Goal: Task Accomplishment & Management: Manage account settings

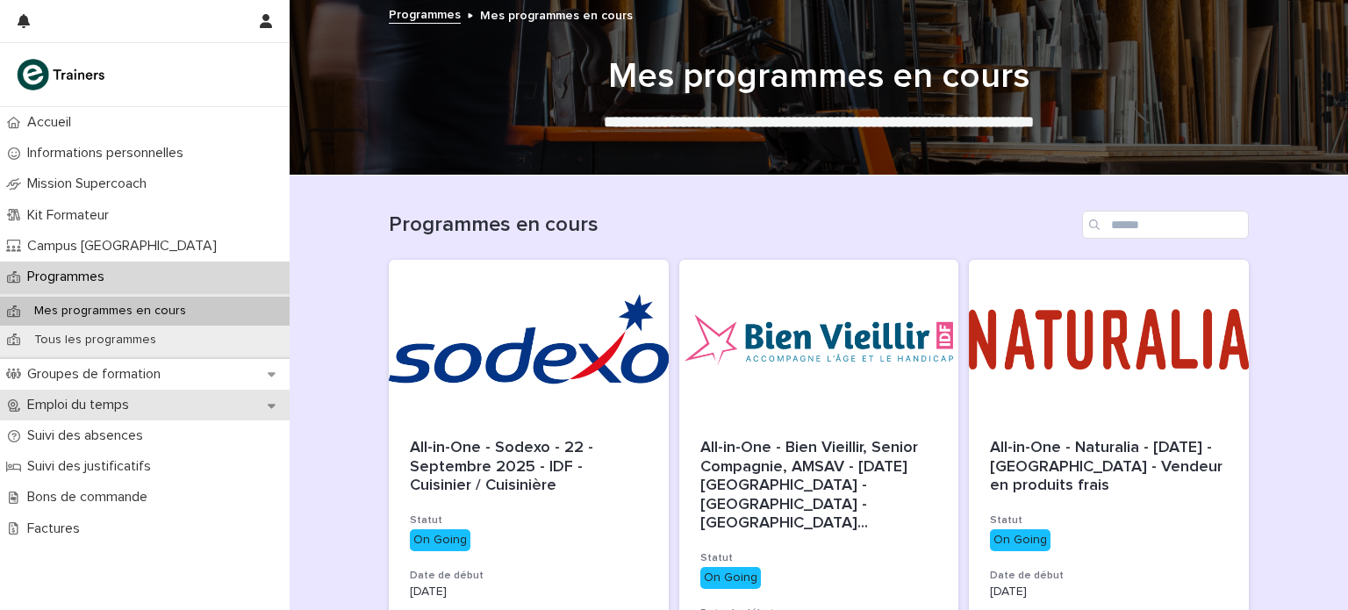
click at [121, 408] on p "Emploi du temps" at bounding box center [81, 405] width 123 height 17
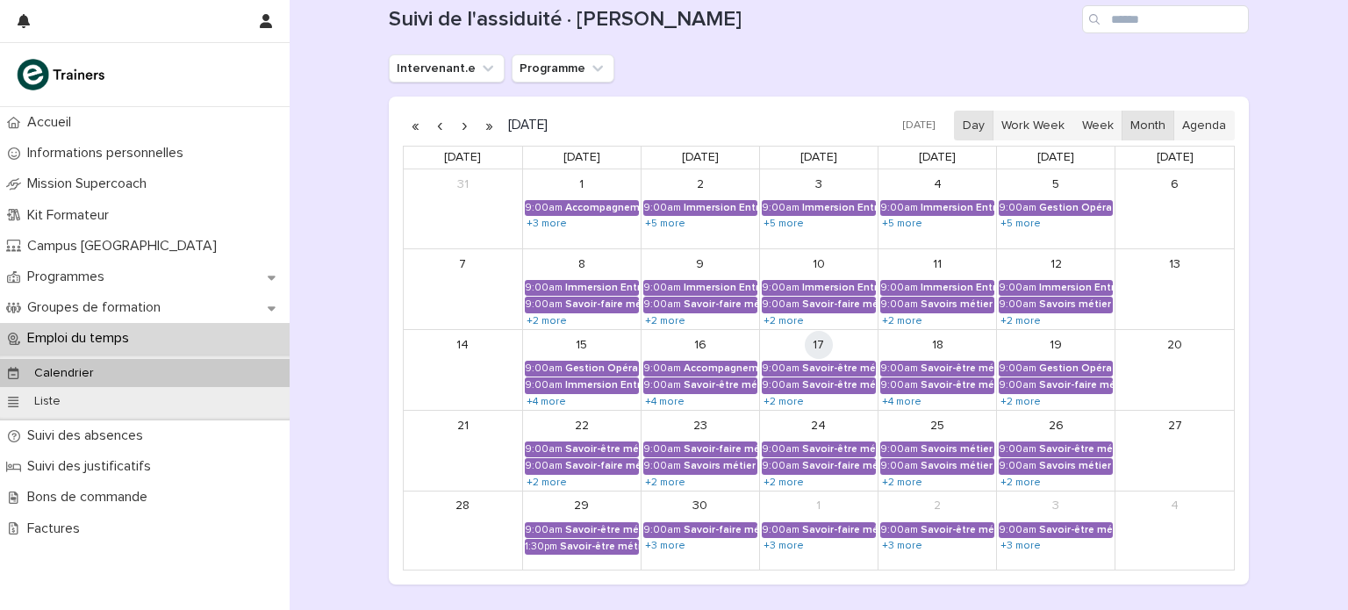
scroll to position [207, 0]
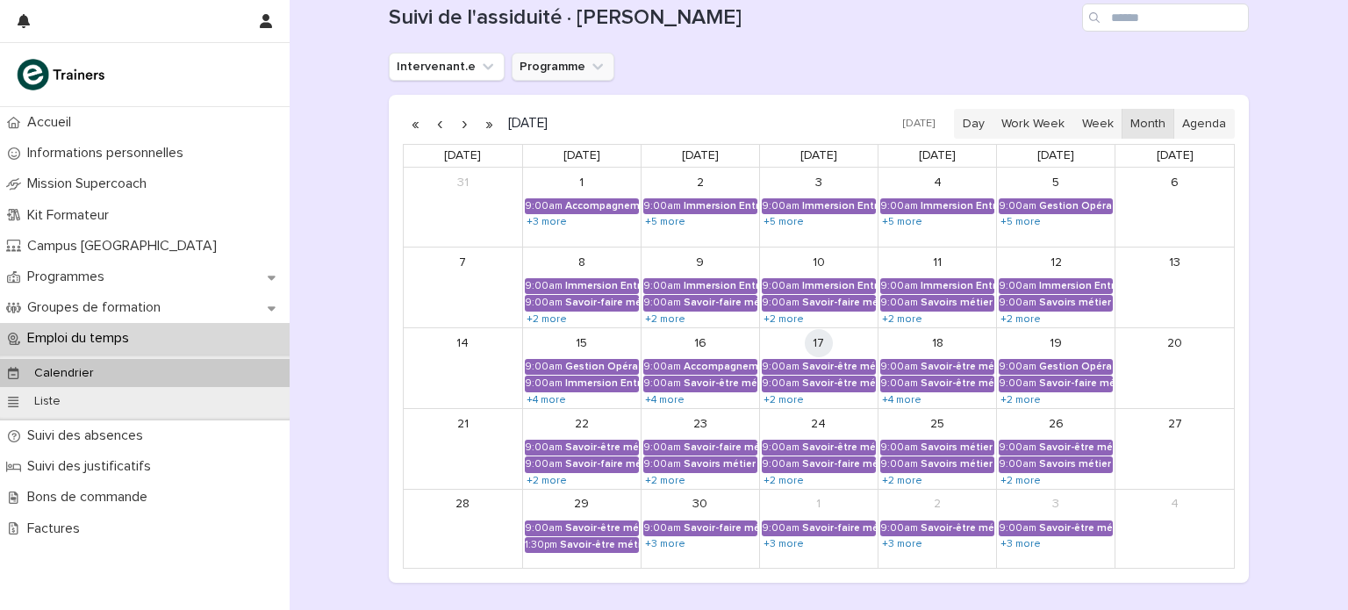
click at [589, 64] on icon "Programme" at bounding box center [598, 67] width 18 height 18
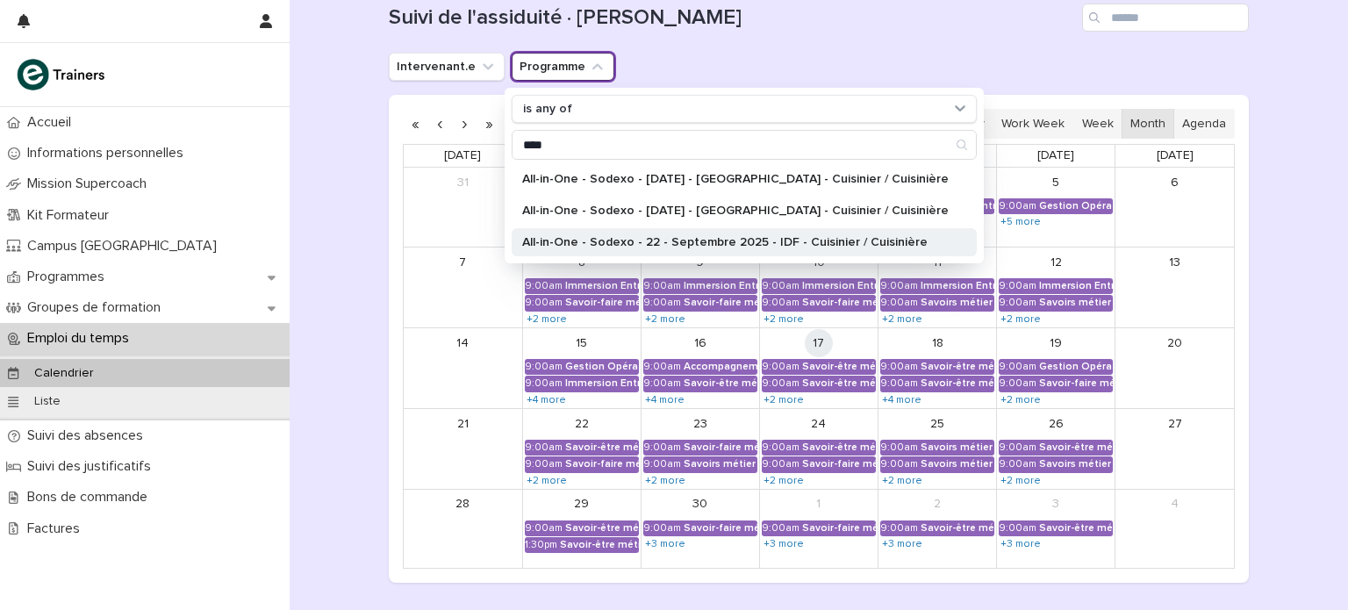
type input "****"
click at [753, 240] on p "All-in-One - Sodexo - 22 - Septembre 2025 - IDF - Cuisinier / Cuisinière" at bounding box center [735, 242] width 426 height 12
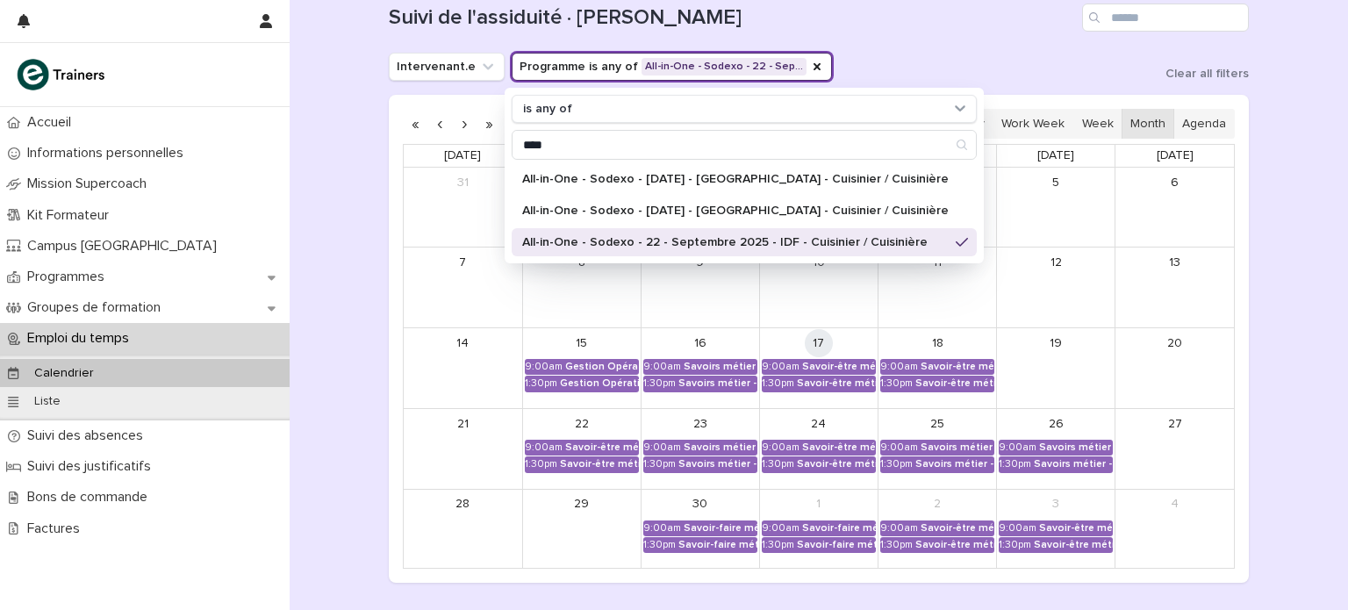
click at [1046, 59] on div "Intervenant.e Programme is any of All-in-One - Sodexo - 22 - Sep… is any of ***…" at bounding box center [819, 67] width 860 height 28
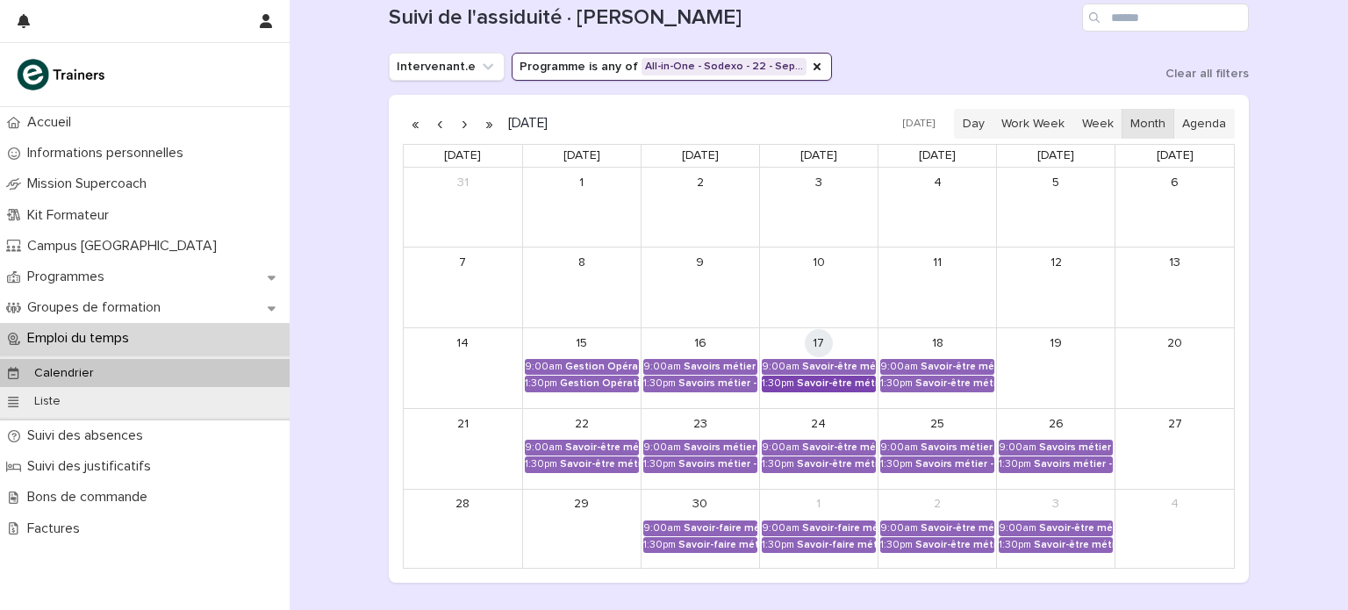
click at [790, 384] on div "1:30pm" at bounding box center [778, 383] width 32 height 12
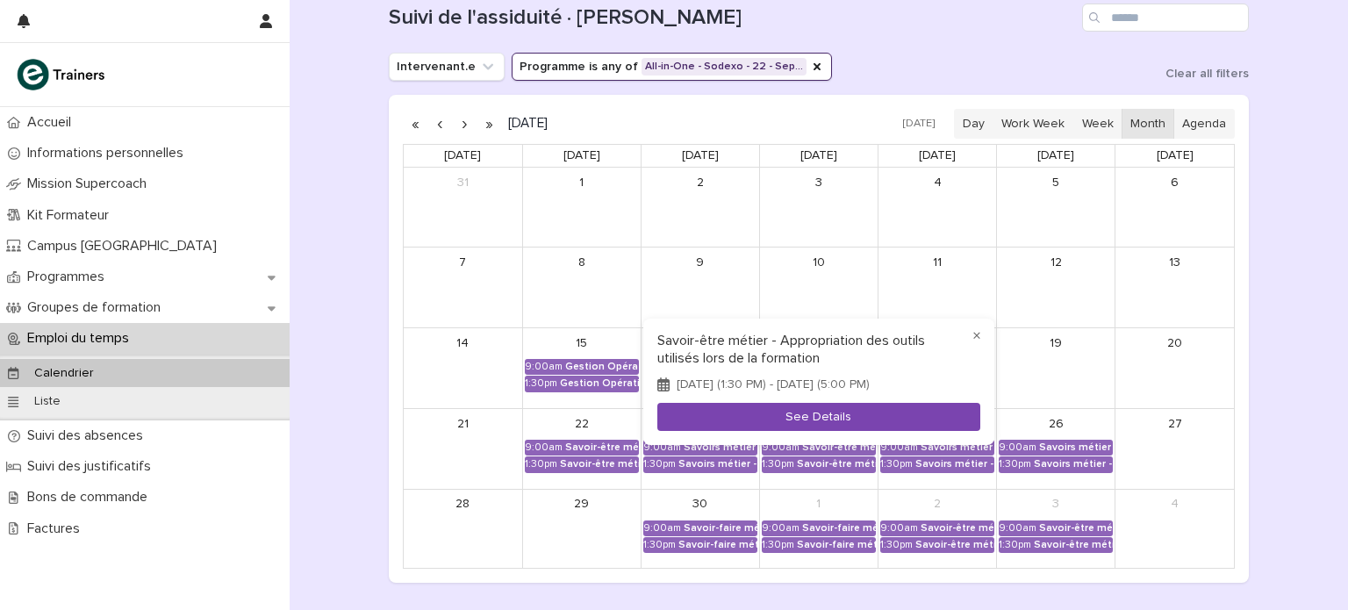
click at [793, 425] on button "See Details" at bounding box center [818, 417] width 323 height 29
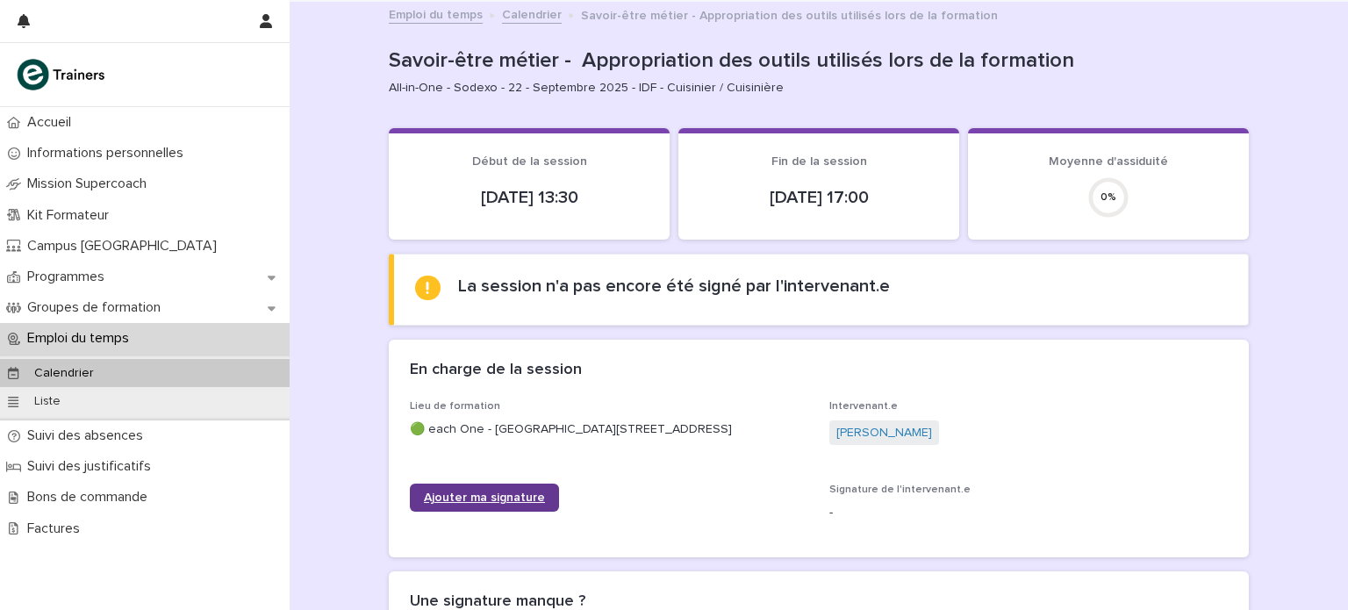
click at [489, 504] on span "Ajouter ma signature" at bounding box center [484, 497] width 121 height 12
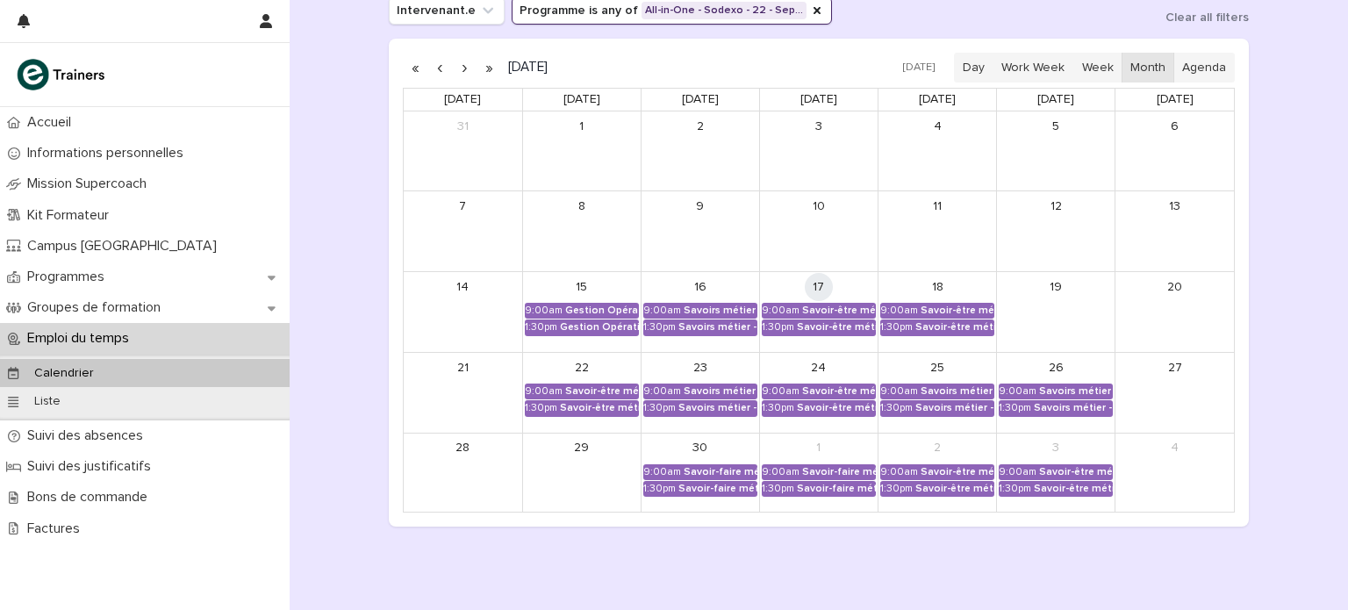
scroll to position [268, 0]
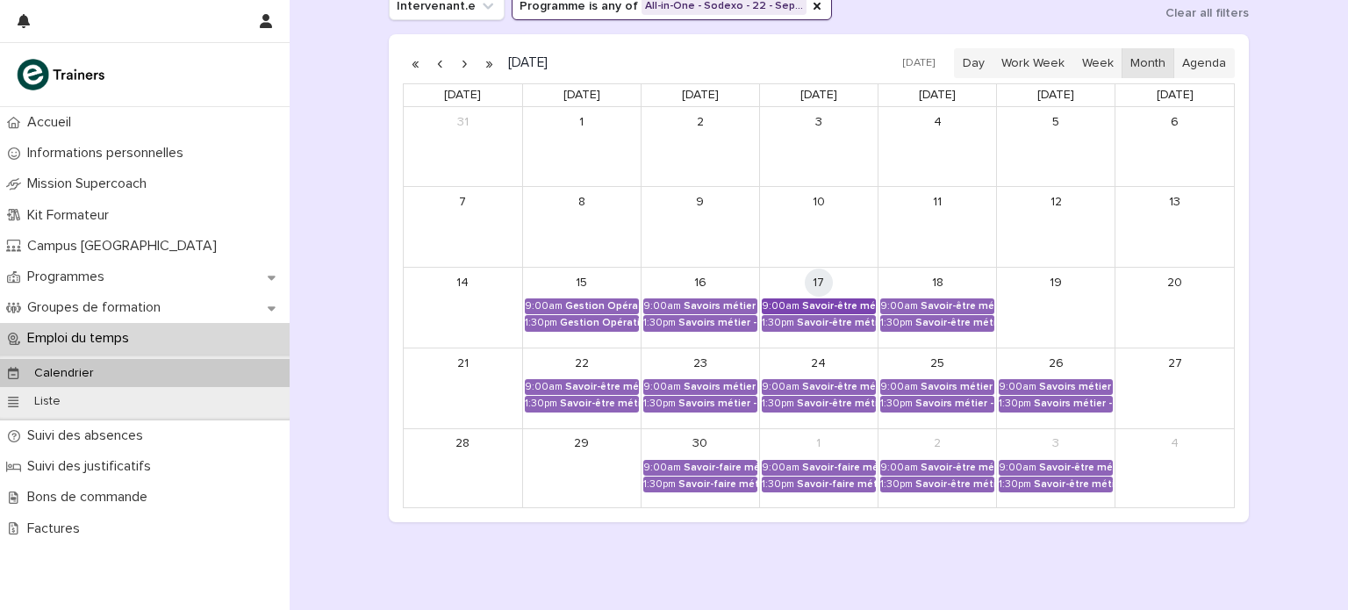
click at [820, 300] on div "Savoir-être métier - Appropriation des outils utilisés lors de la formation" at bounding box center [839, 306] width 74 height 12
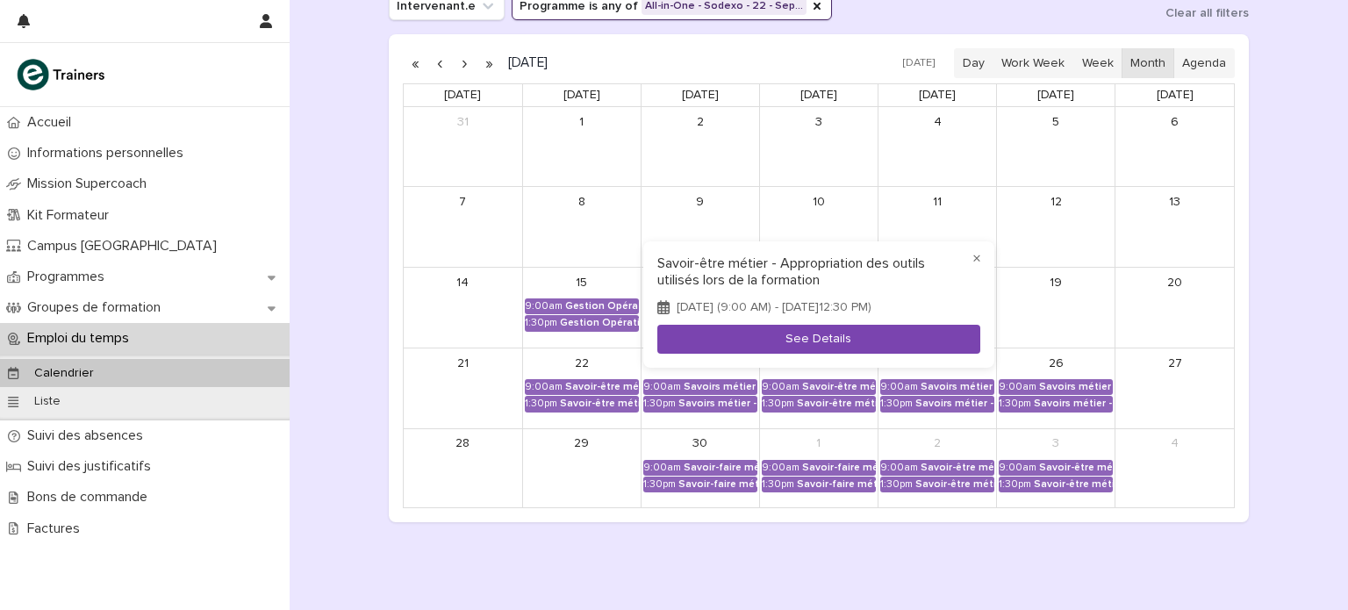
click at [810, 346] on button "See Details" at bounding box center [818, 339] width 323 height 29
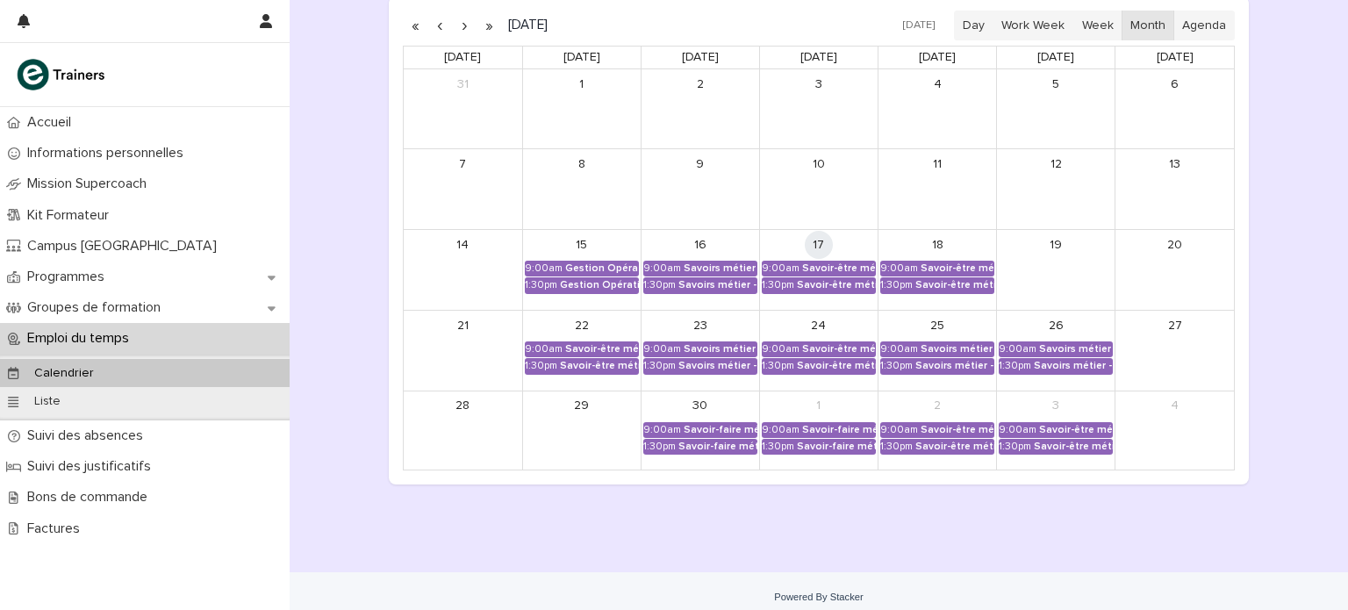
scroll to position [317, 0]
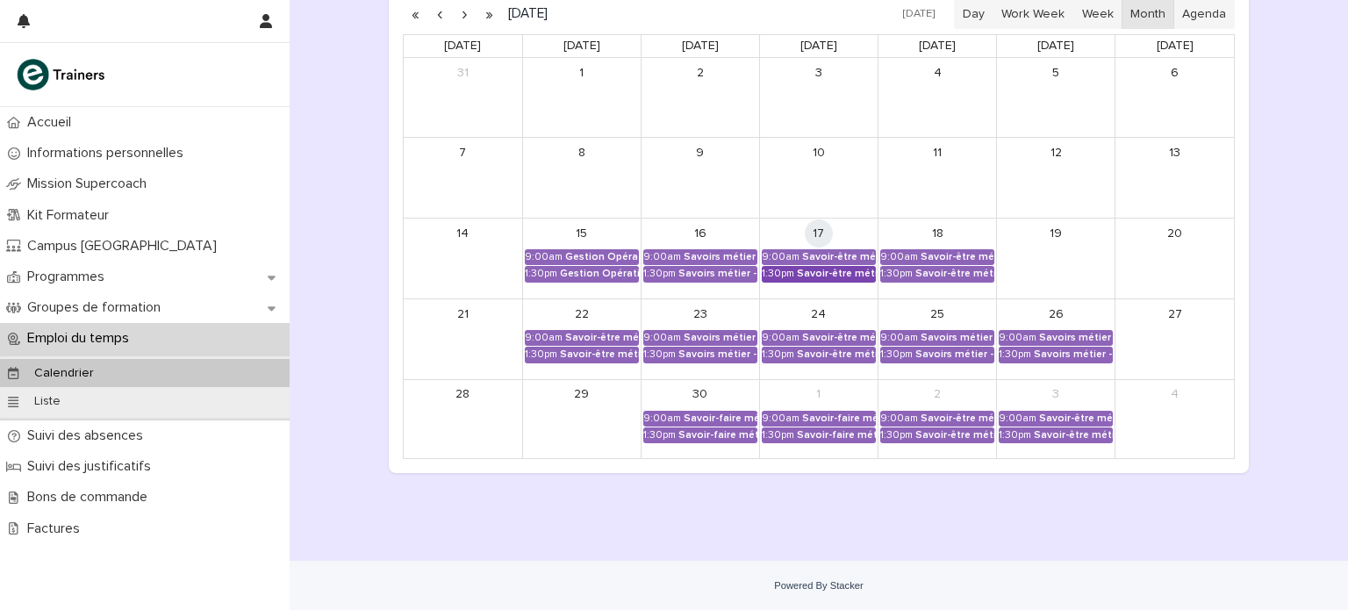
click at [813, 268] on div "Savoir-être métier - Appropriation des outils utilisés lors de la formation" at bounding box center [836, 274] width 79 height 12
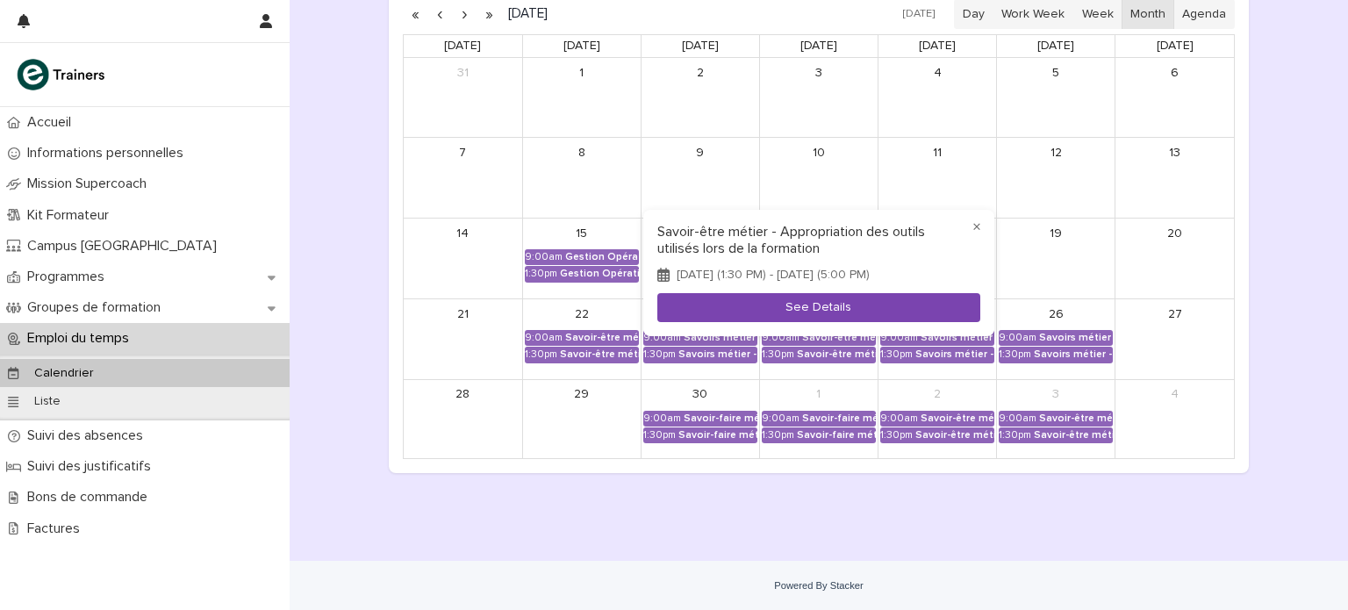
click at [817, 310] on button "See Details" at bounding box center [818, 307] width 323 height 29
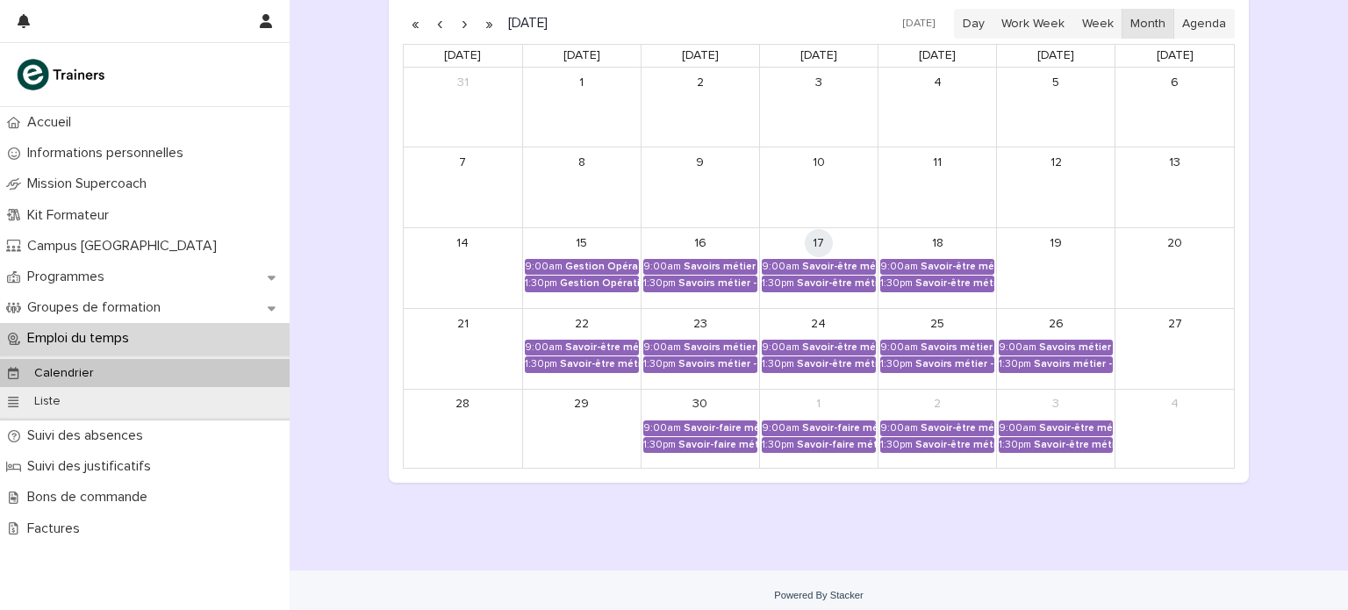
scroll to position [317, 0]
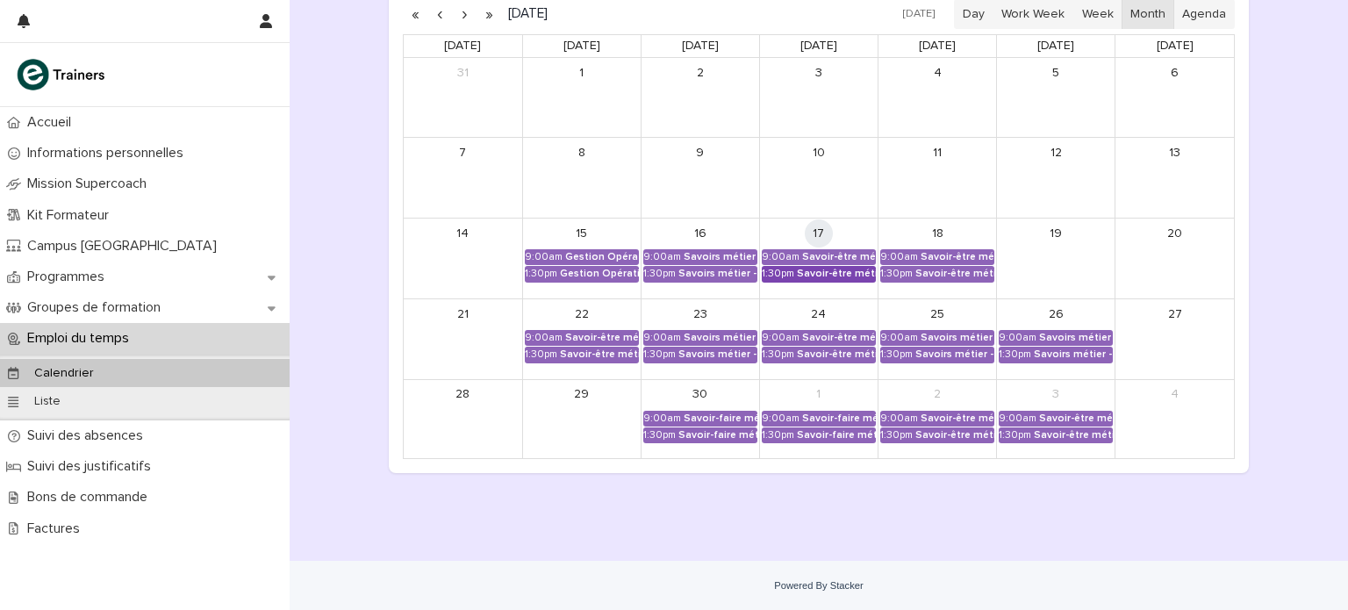
click at [855, 274] on div "Savoir-être métier - Appropriation des outils utilisés lors de la formation" at bounding box center [836, 274] width 79 height 12
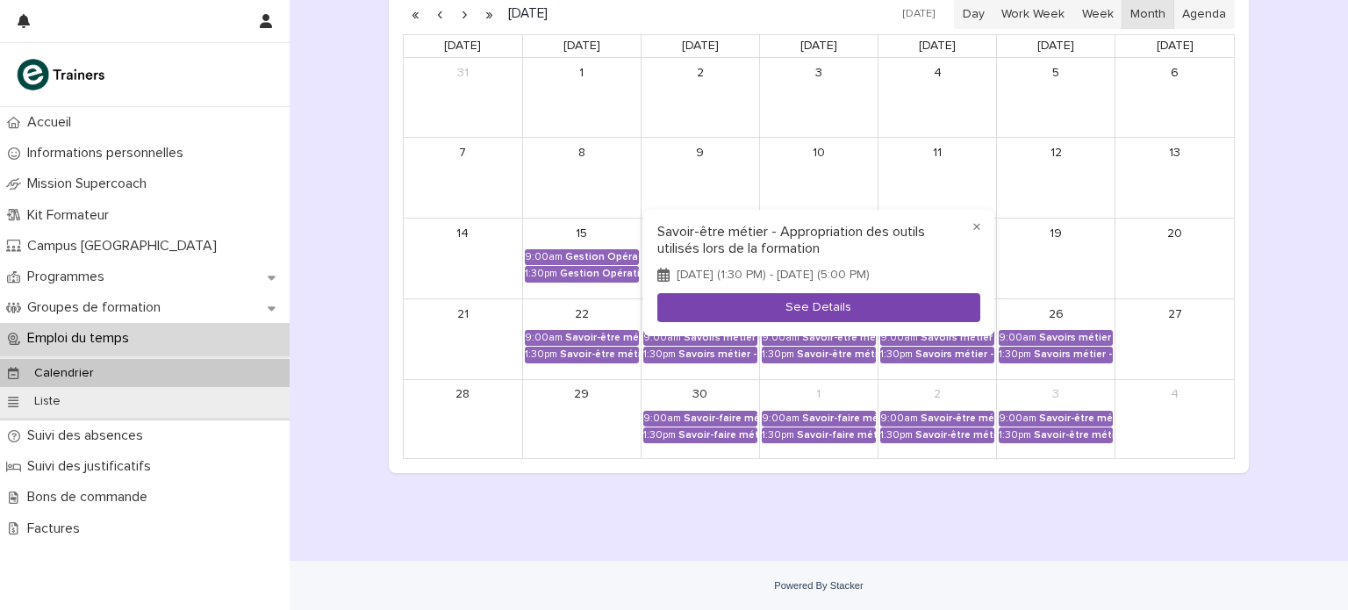
click at [845, 318] on button "See Details" at bounding box center [818, 307] width 323 height 29
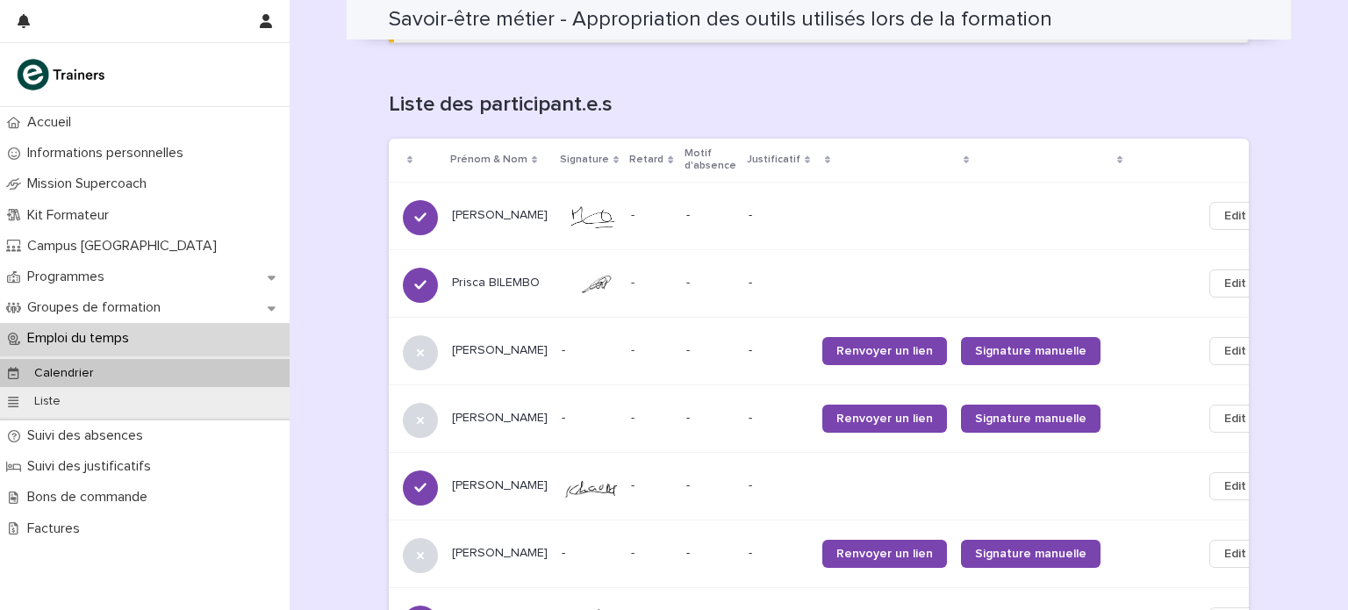
scroll to position [1082, 0]
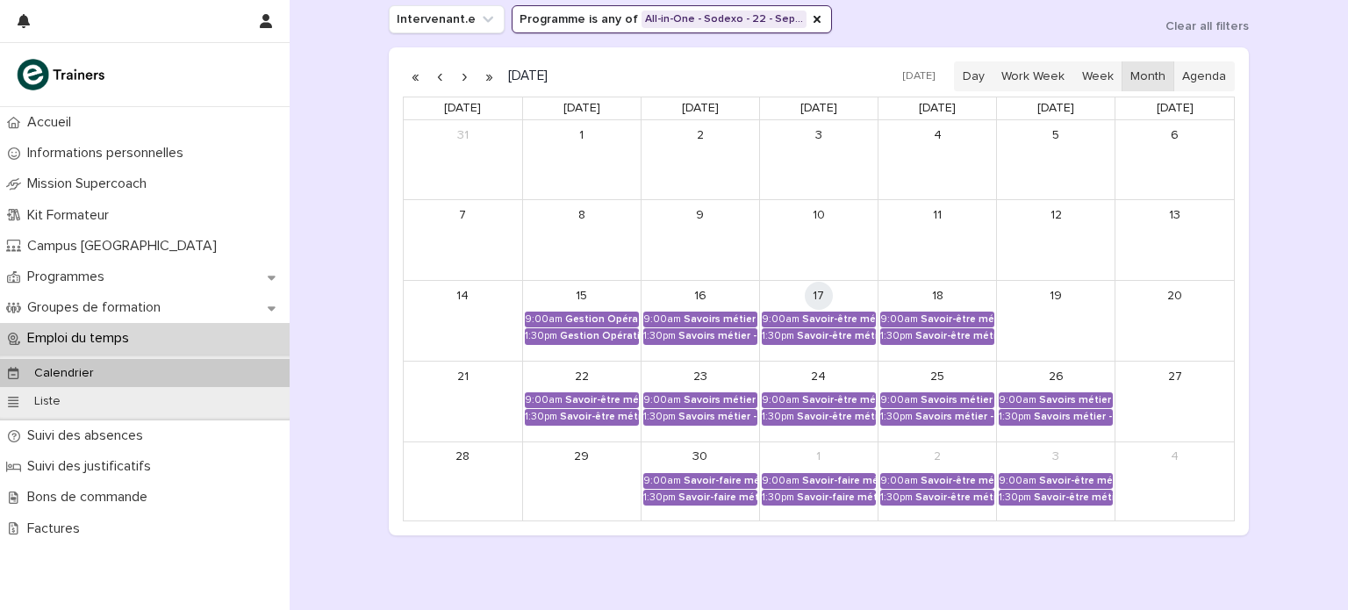
scroll to position [274, 0]
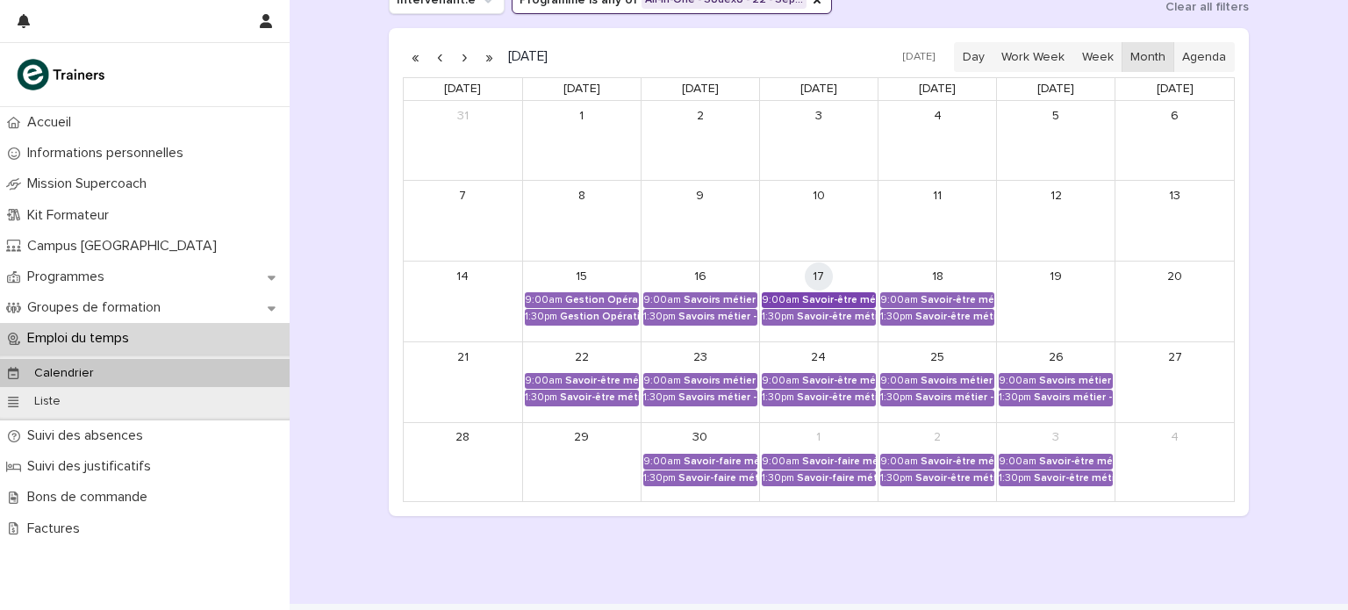
click at [794, 298] on div "9:00am" at bounding box center [781, 300] width 38 height 12
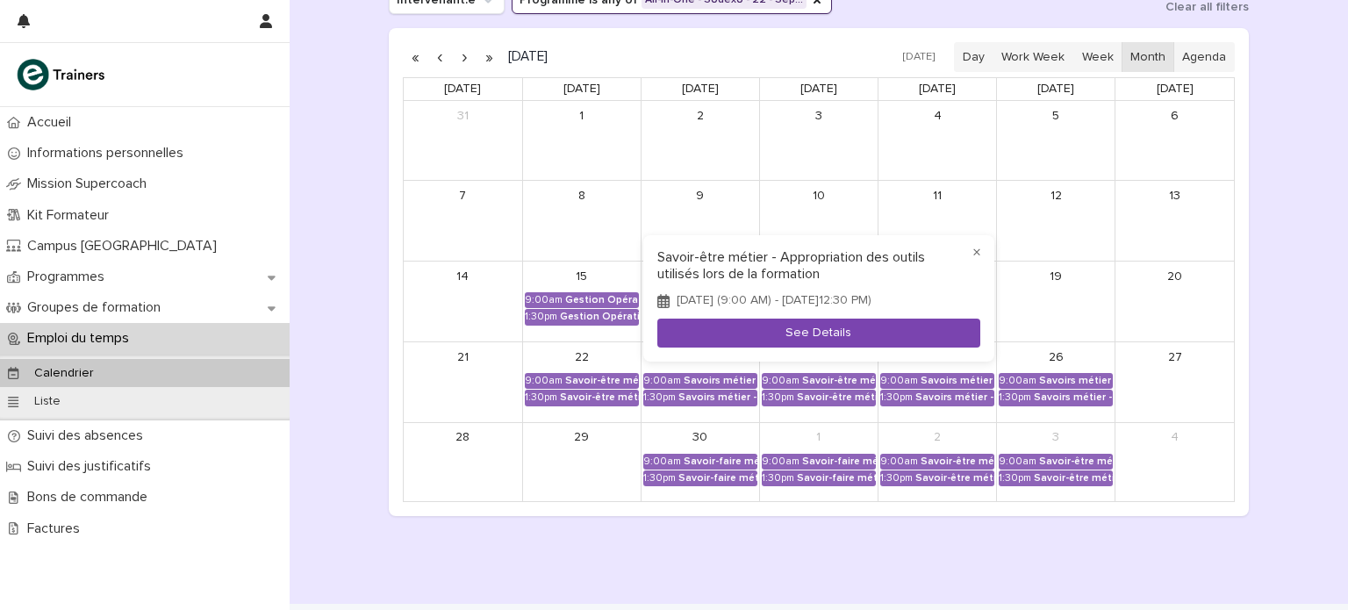
click at [798, 333] on button "See Details" at bounding box center [818, 332] width 323 height 29
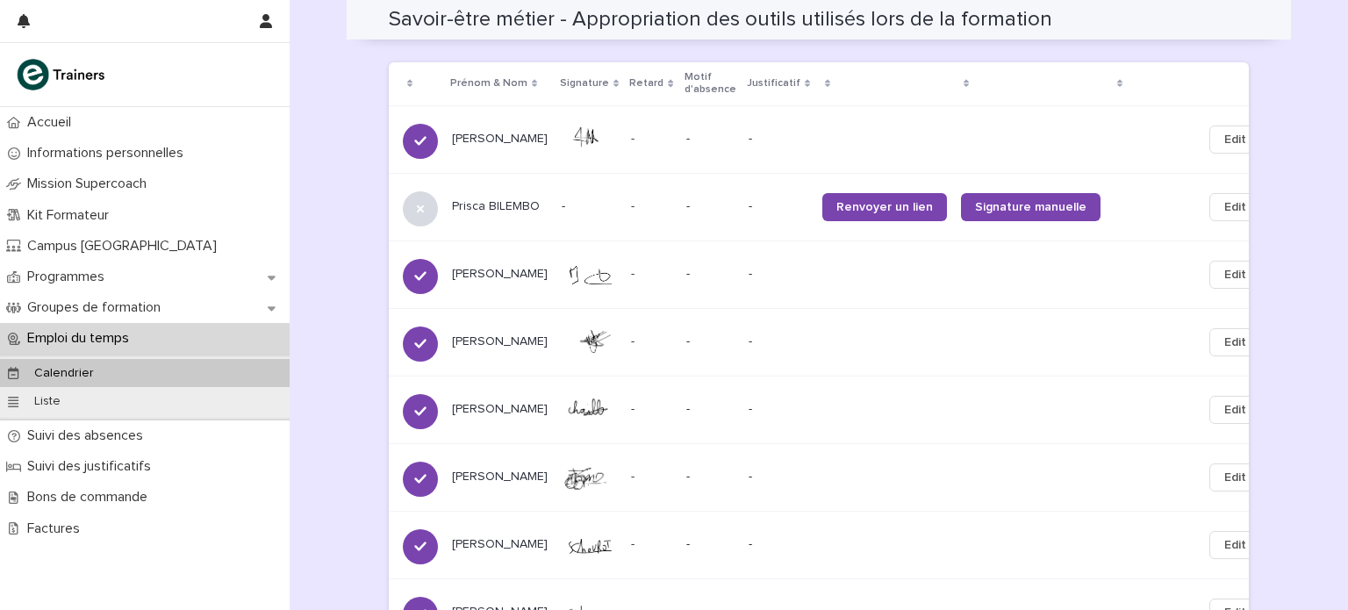
scroll to position [1157, 0]
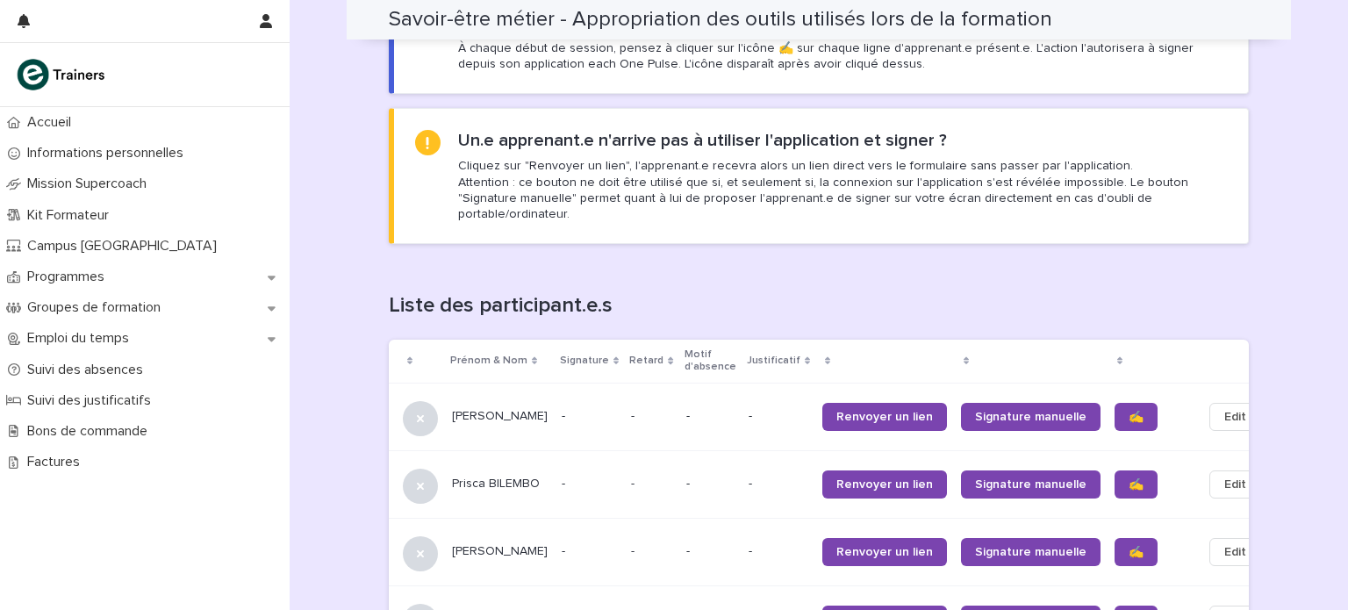
scroll to position [884, 0]
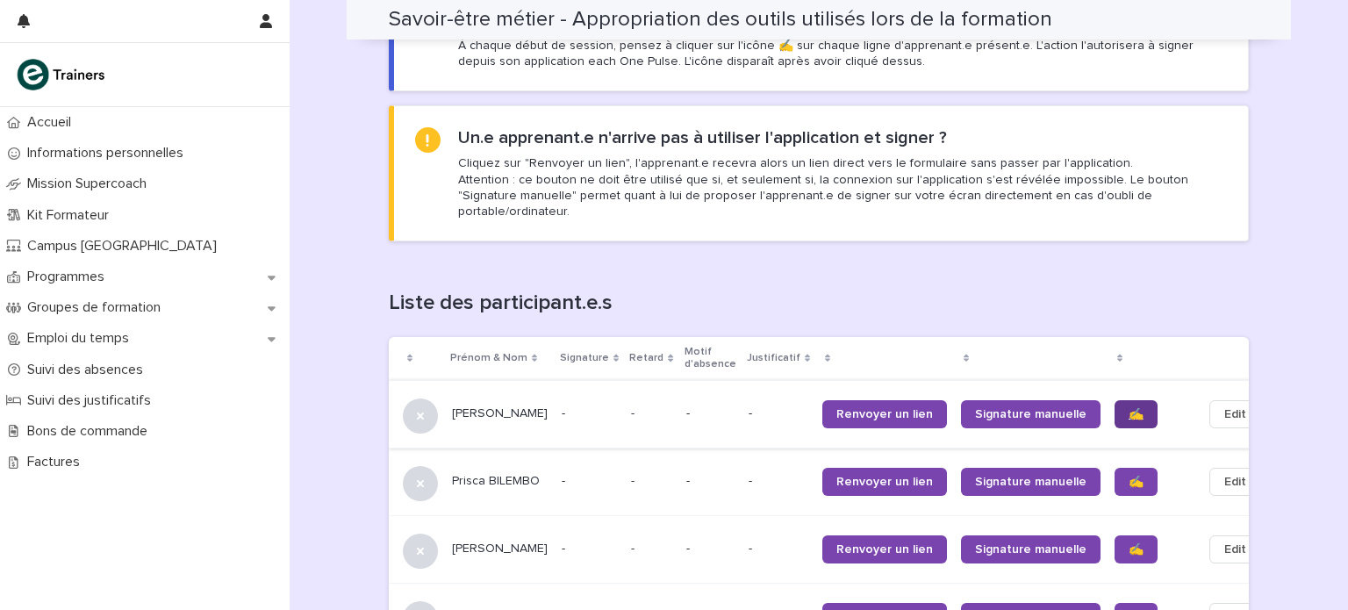
click at [1114, 400] on link "✍️" at bounding box center [1135, 414] width 43 height 28
click at [1128, 476] on span "✍️" at bounding box center [1135, 482] width 15 height 12
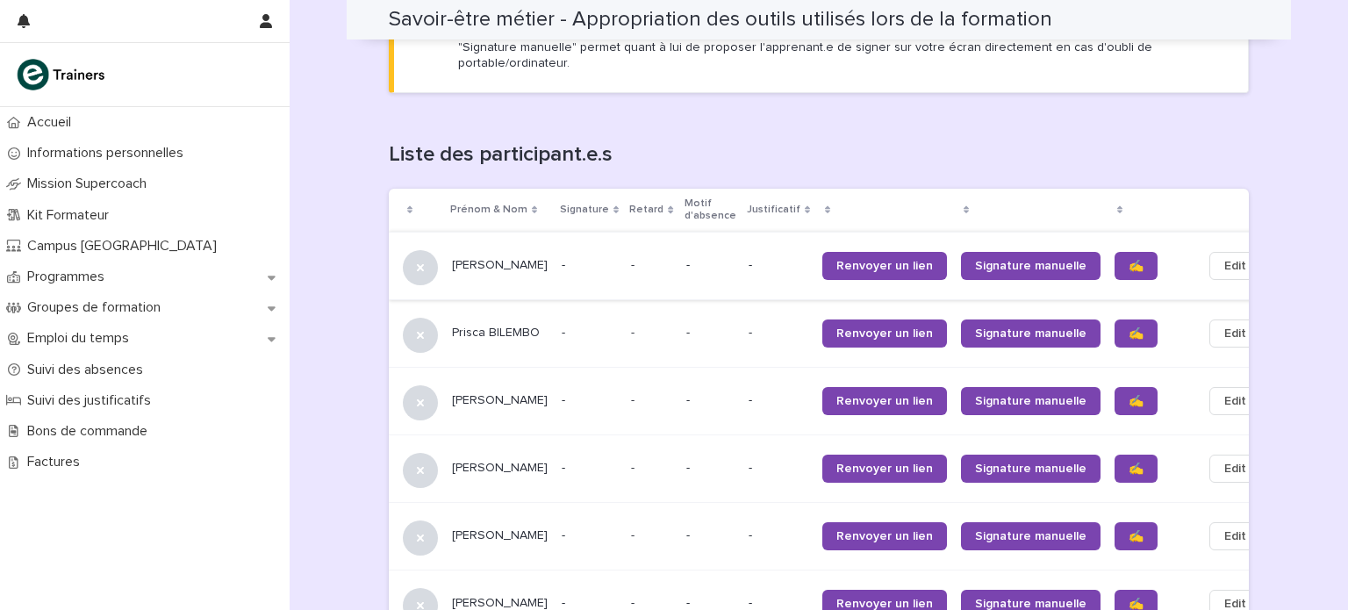
scroll to position [1042, 0]
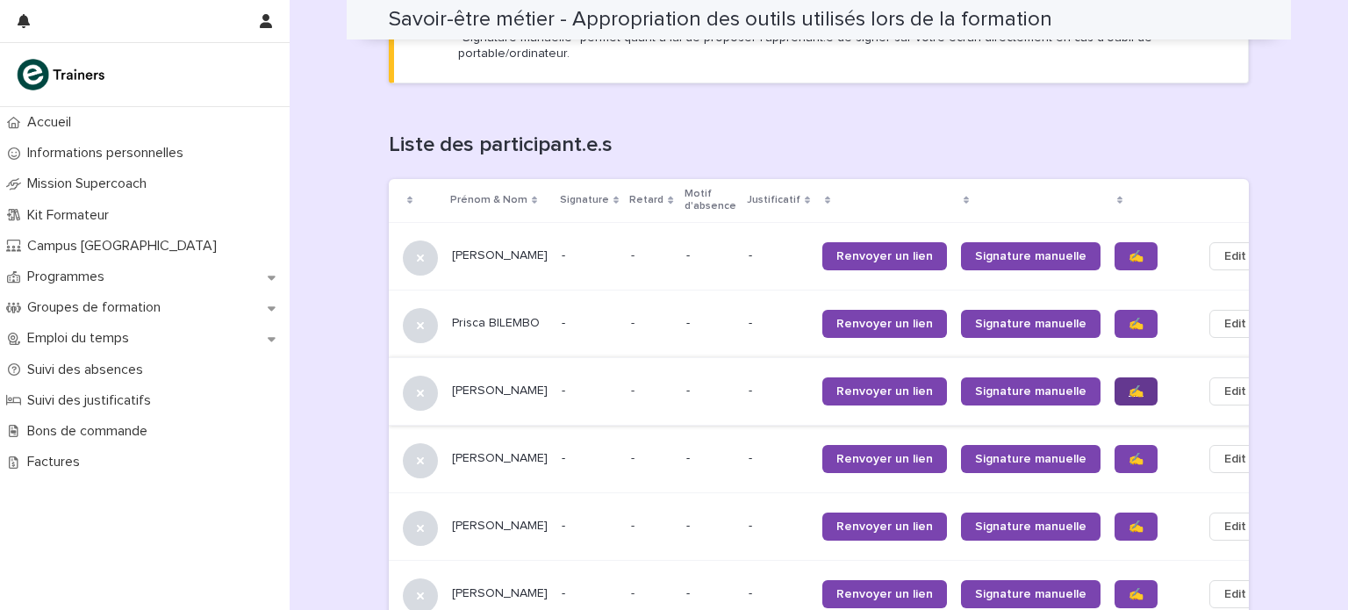
click at [1114, 382] on link "✍️" at bounding box center [1135, 391] width 43 height 28
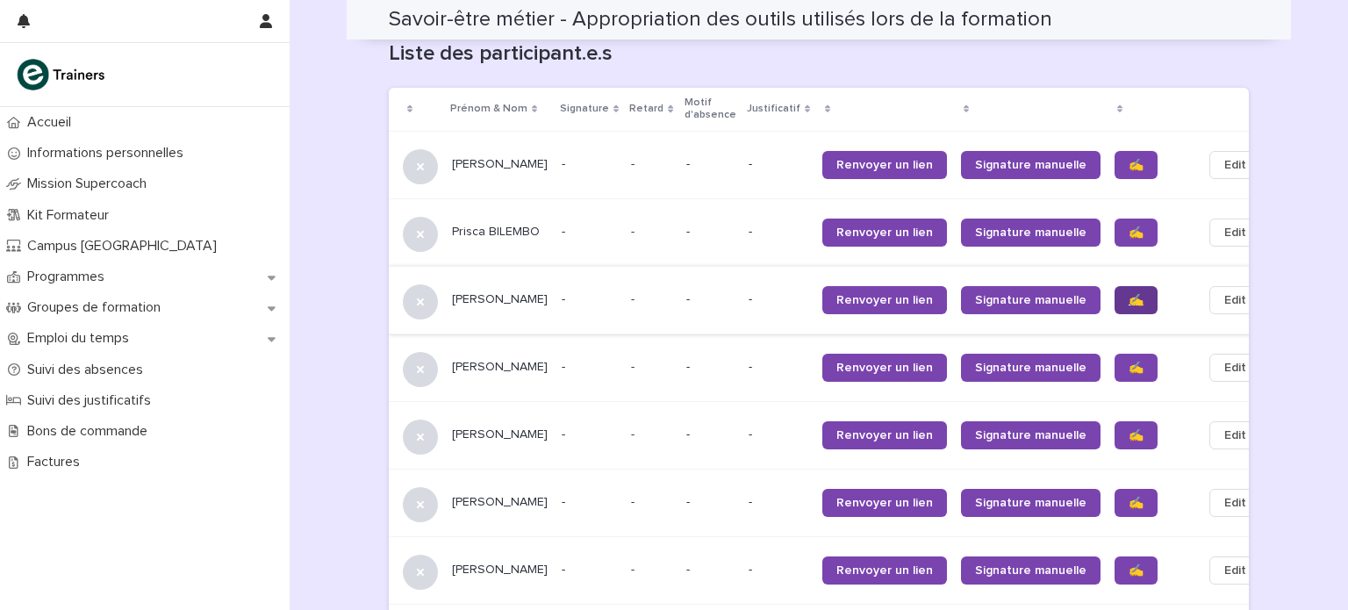
scroll to position [1132, 0]
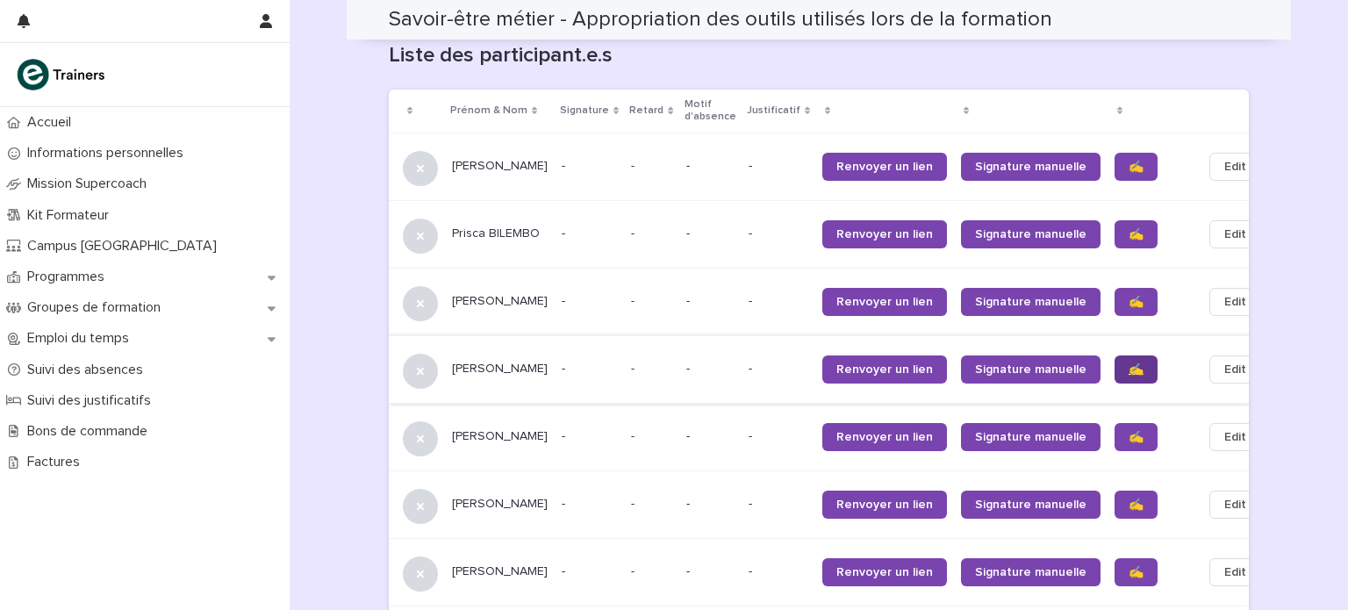
click at [1114, 367] on link "✍️" at bounding box center [1135, 369] width 43 height 28
click at [1128, 431] on span "✍️" at bounding box center [1135, 437] width 15 height 12
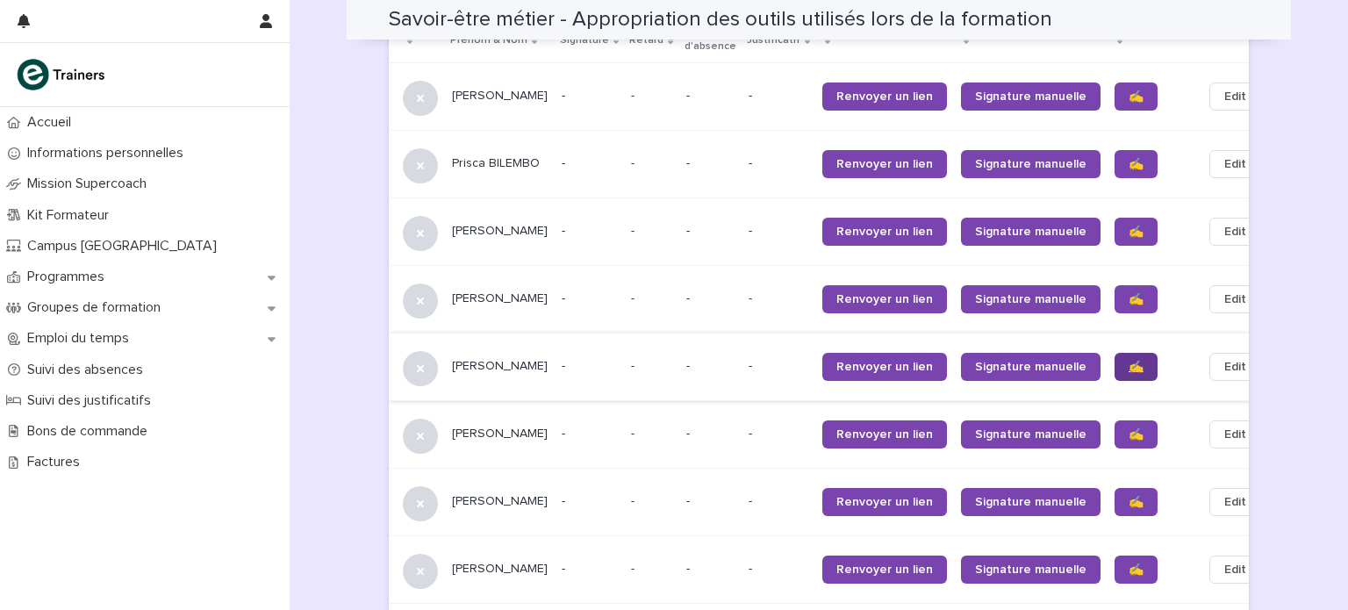
scroll to position [1214, 0]
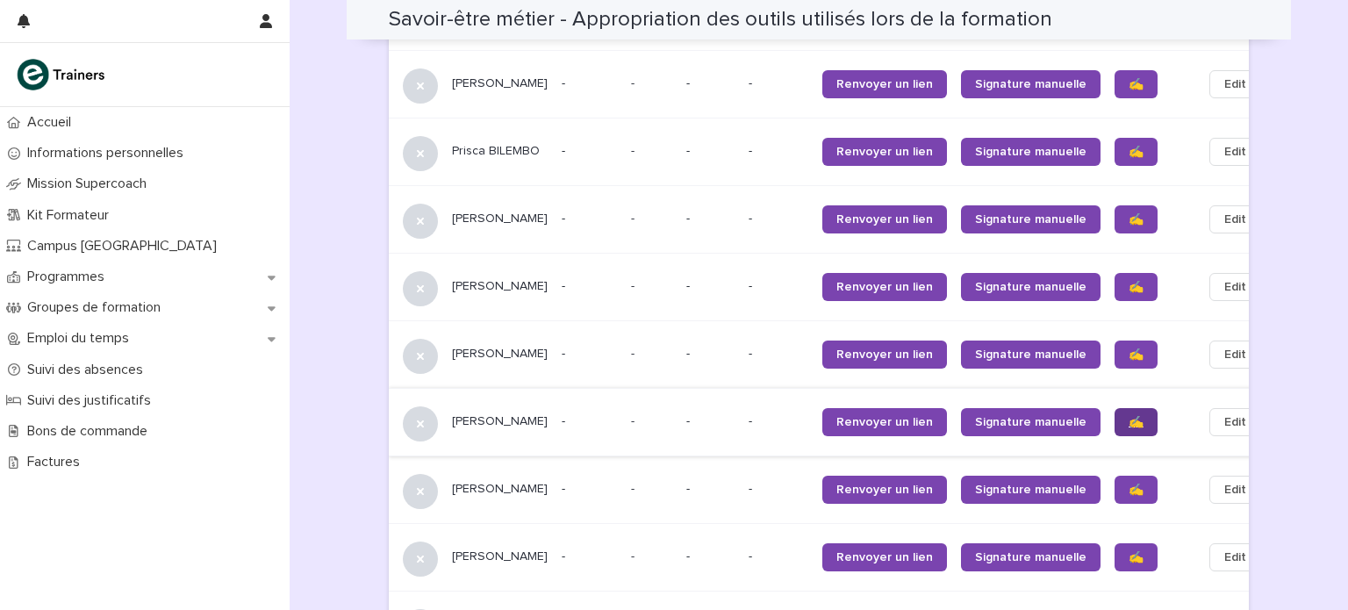
click at [1128, 416] on span "✍️" at bounding box center [1135, 422] width 15 height 12
click at [1128, 483] on span "✍️" at bounding box center [1135, 489] width 15 height 12
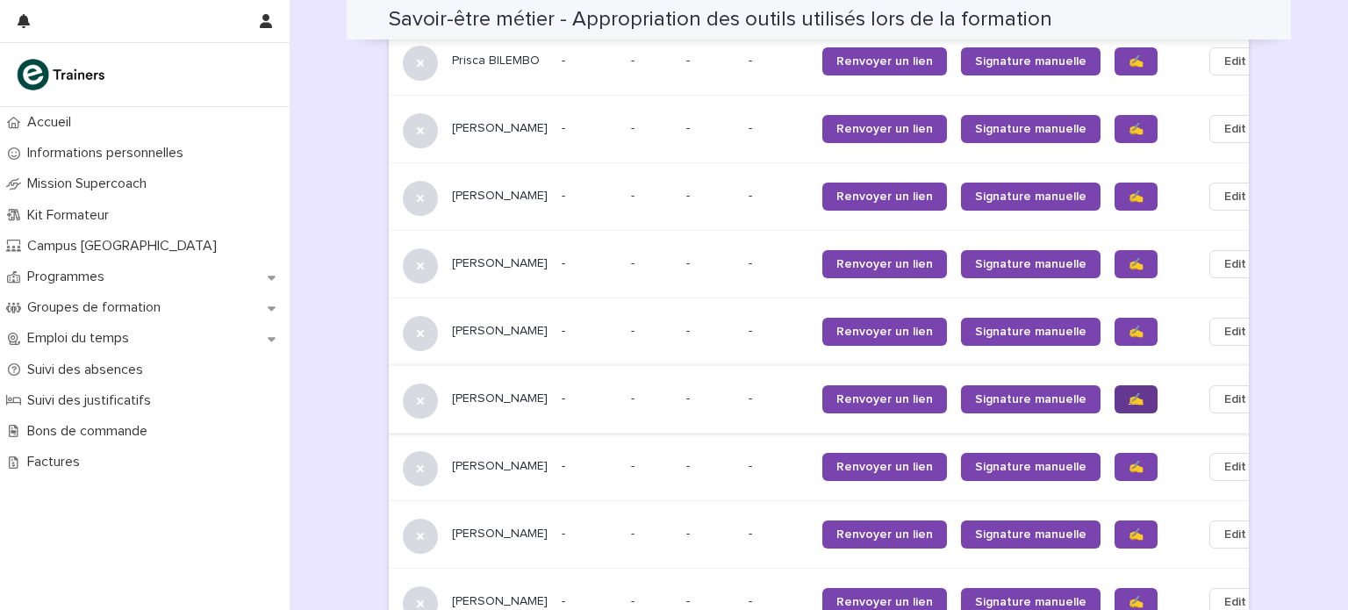
scroll to position [1305, 0]
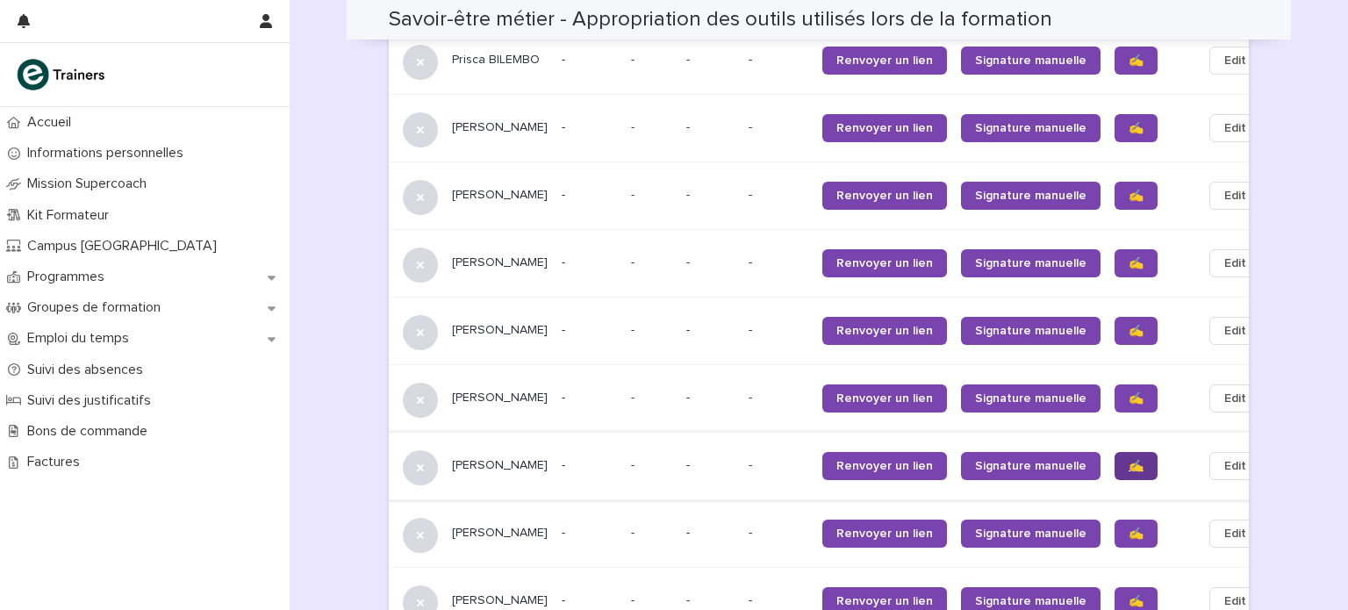
click at [1114, 464] on link "✍️" at bounding box center [1135, 466] width 43 height 28
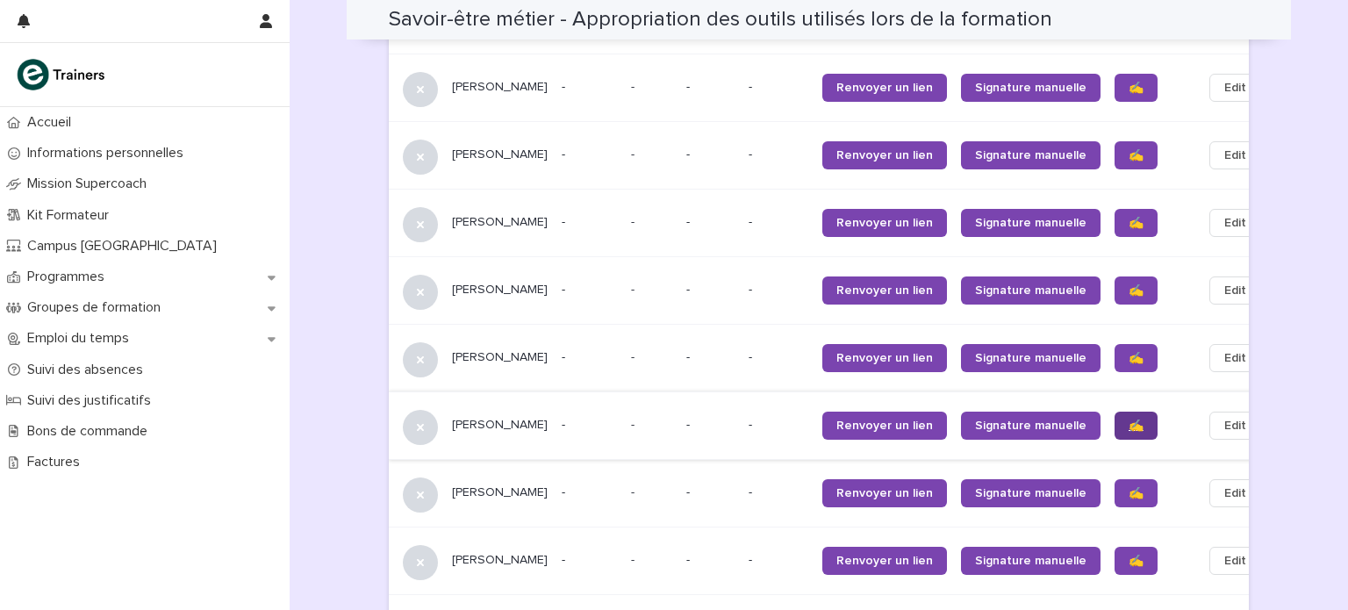
scroll to position [1354, 0]
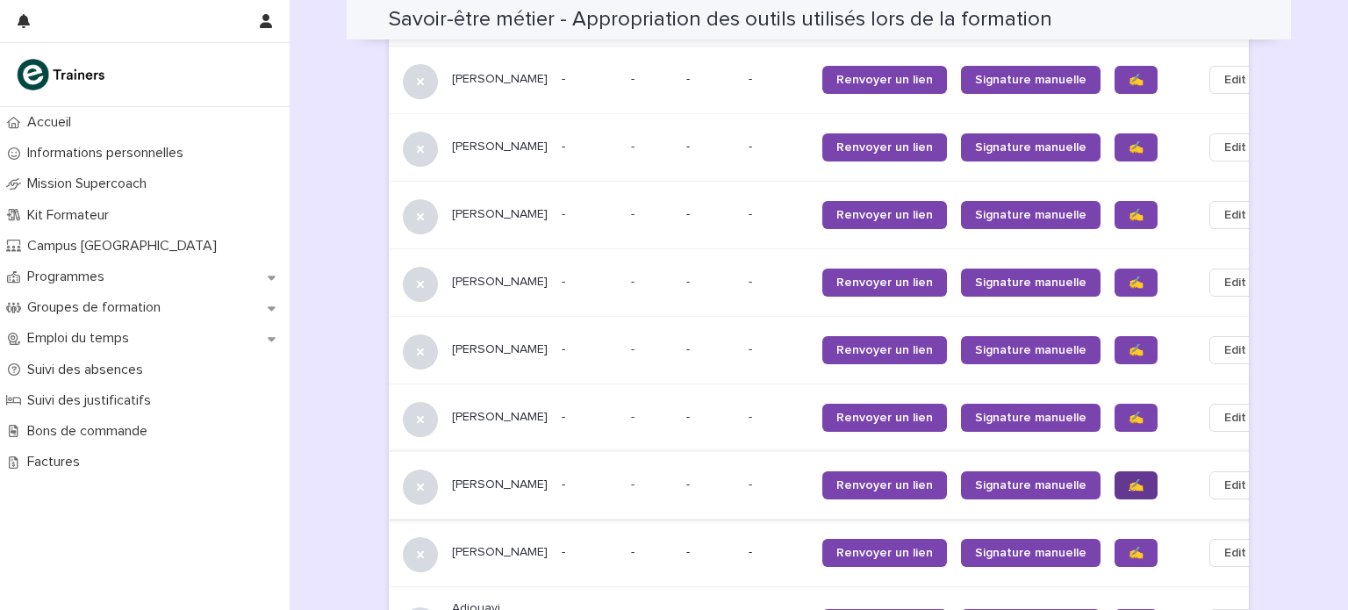
click at [1128, 479] on span "✍️" at bounding box center [1135, 485] width 15 height 12
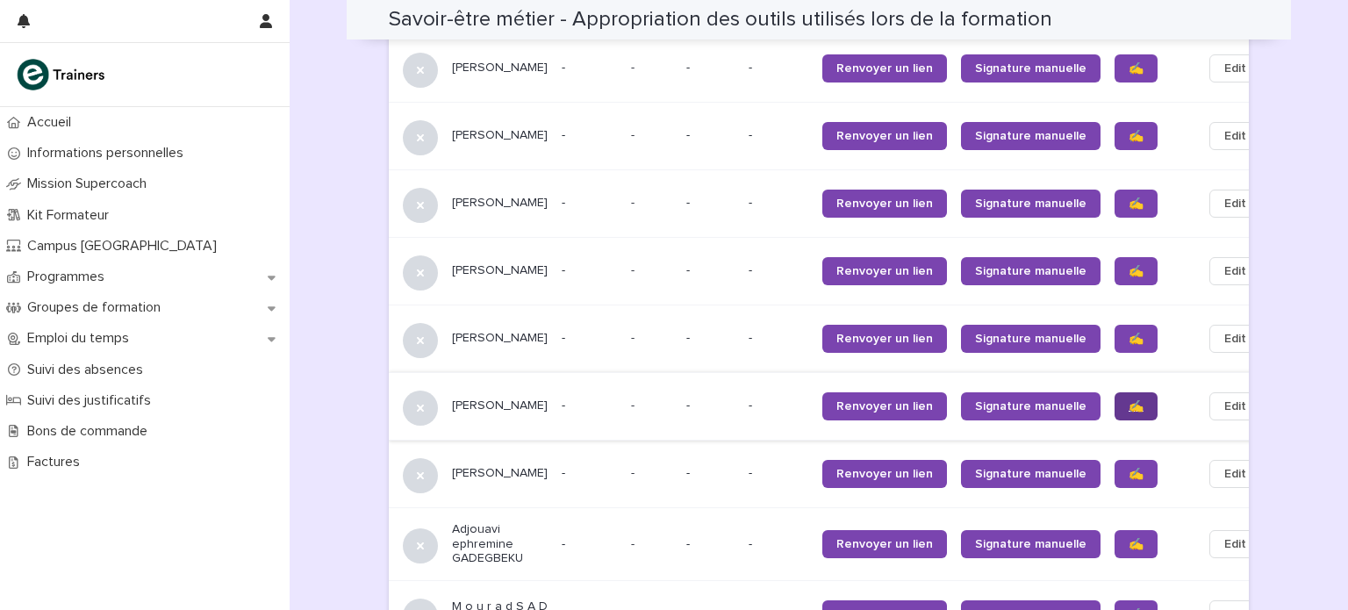
scroll to position [1440, 0]
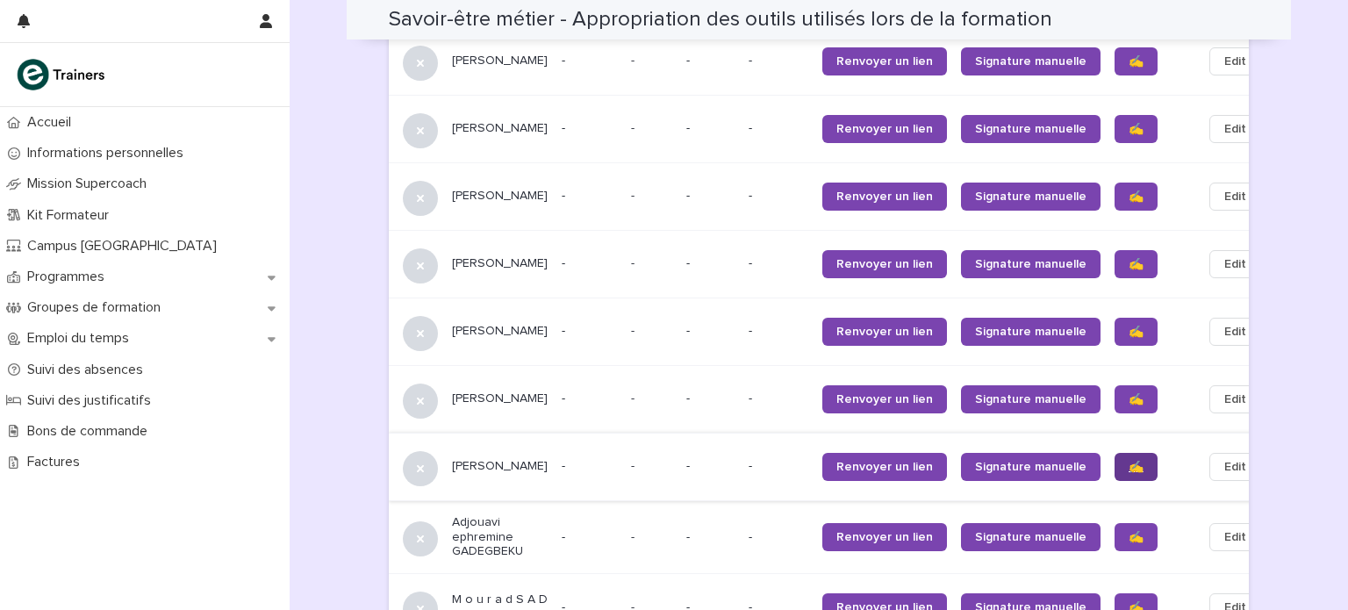
click at [1128, 461] on span "✍️" at bounding box center [1135, 467] width 15 height 12
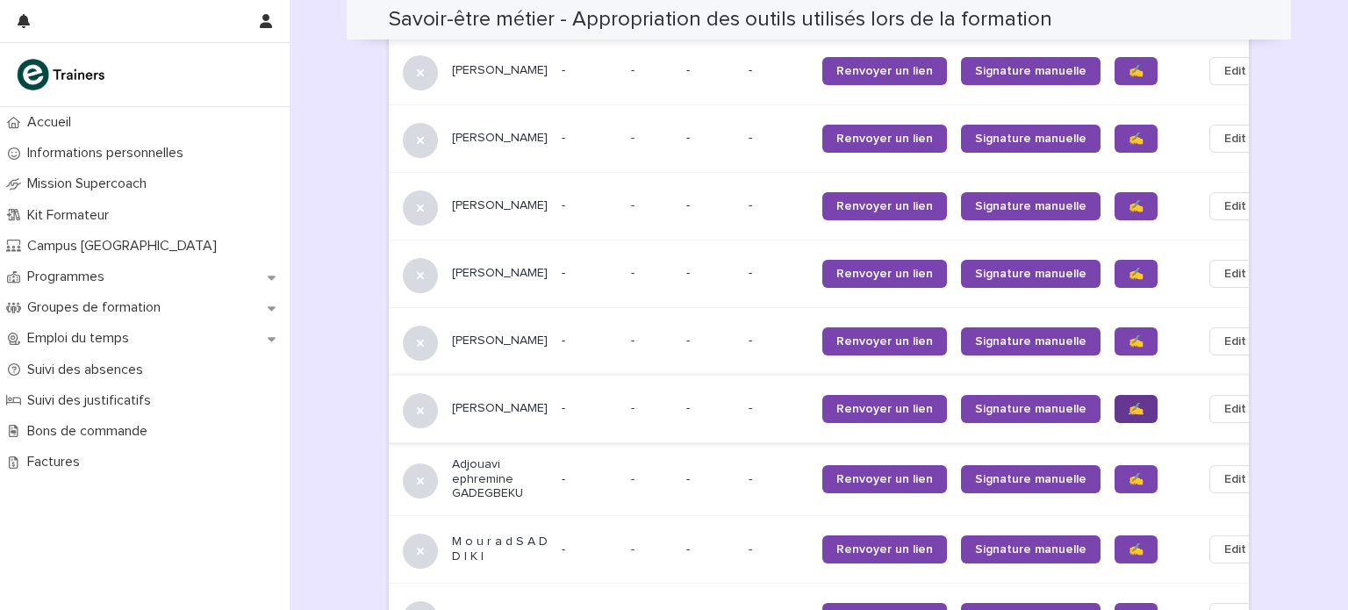
scroll to position [1495, 0]
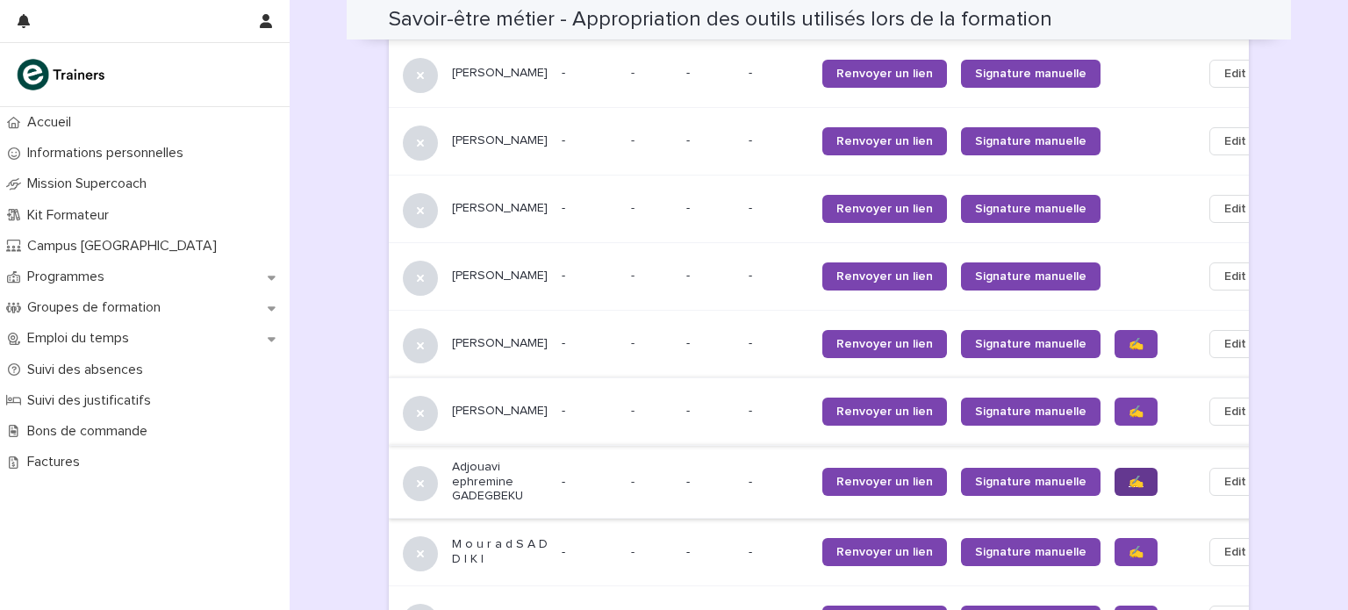
click at [1128, 476] on span "✍️" at bounding box center [1135, 482] width 15 height 12
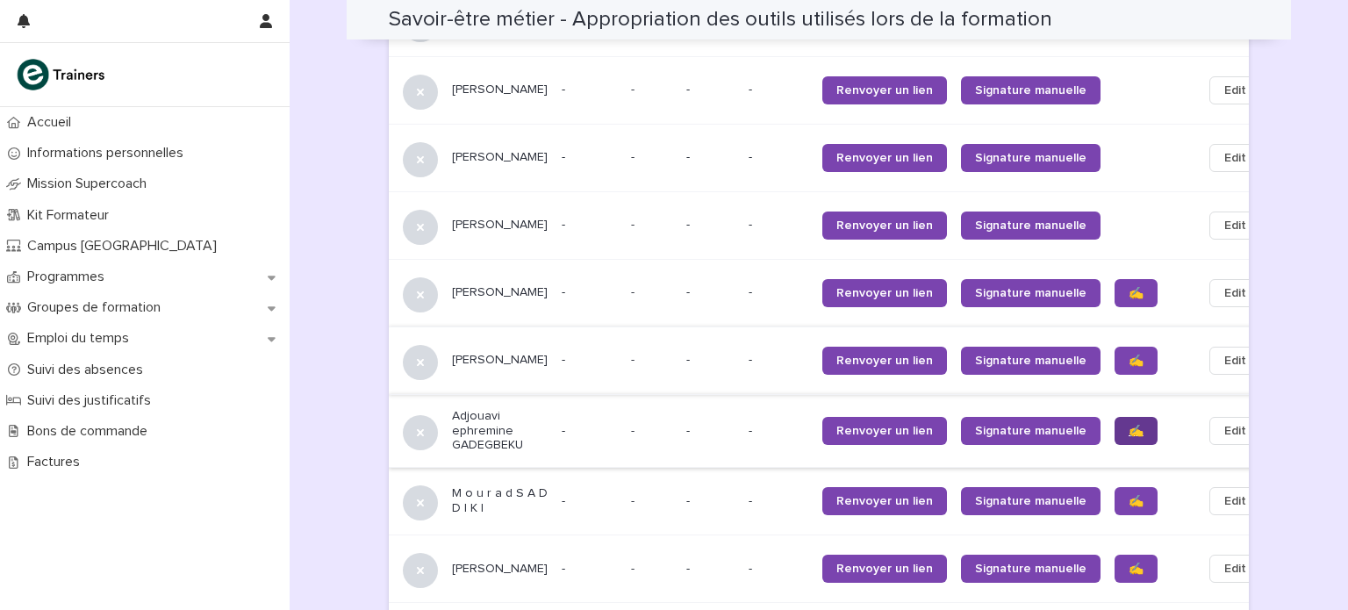
scroll to position [1548, 0]
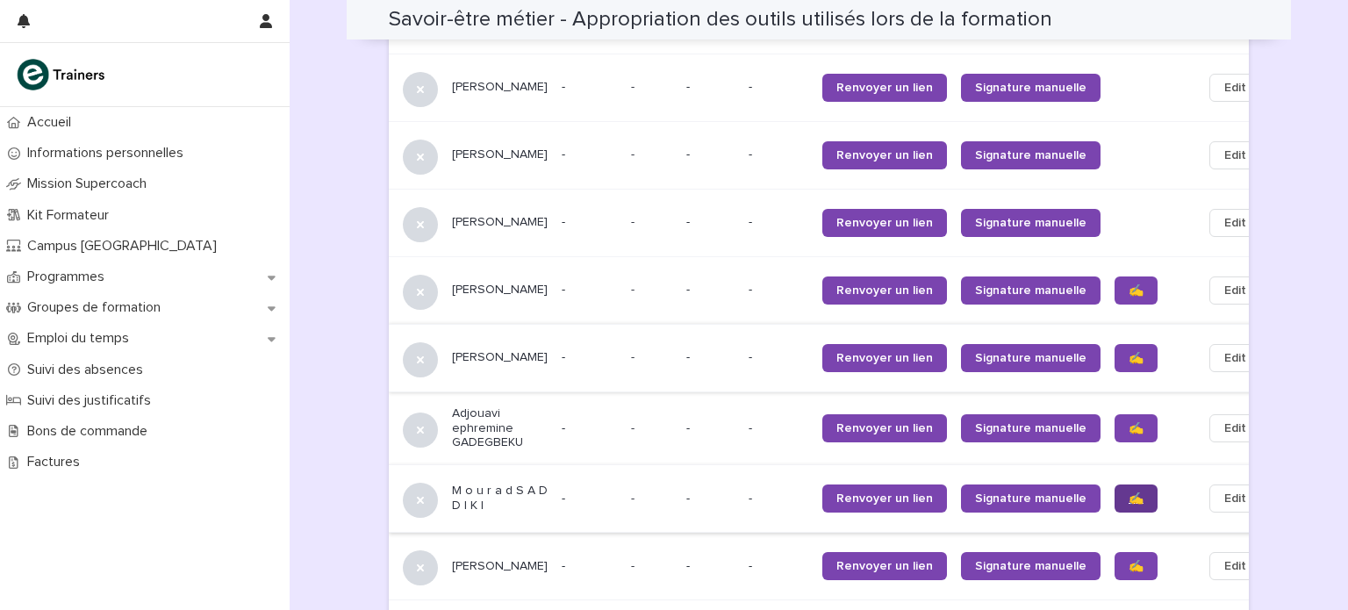
click at [1114, 484] on link "✍️" at bounding box center [1135, 498] width 43 height 28
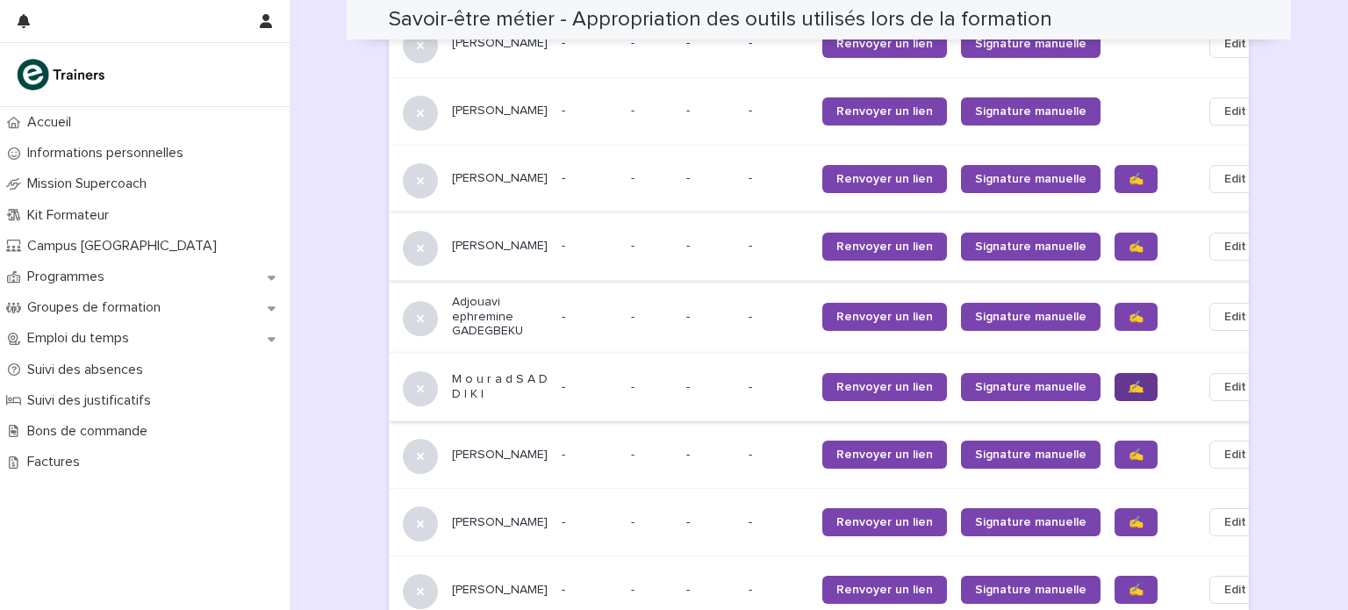
scroll to position [1680, 0]
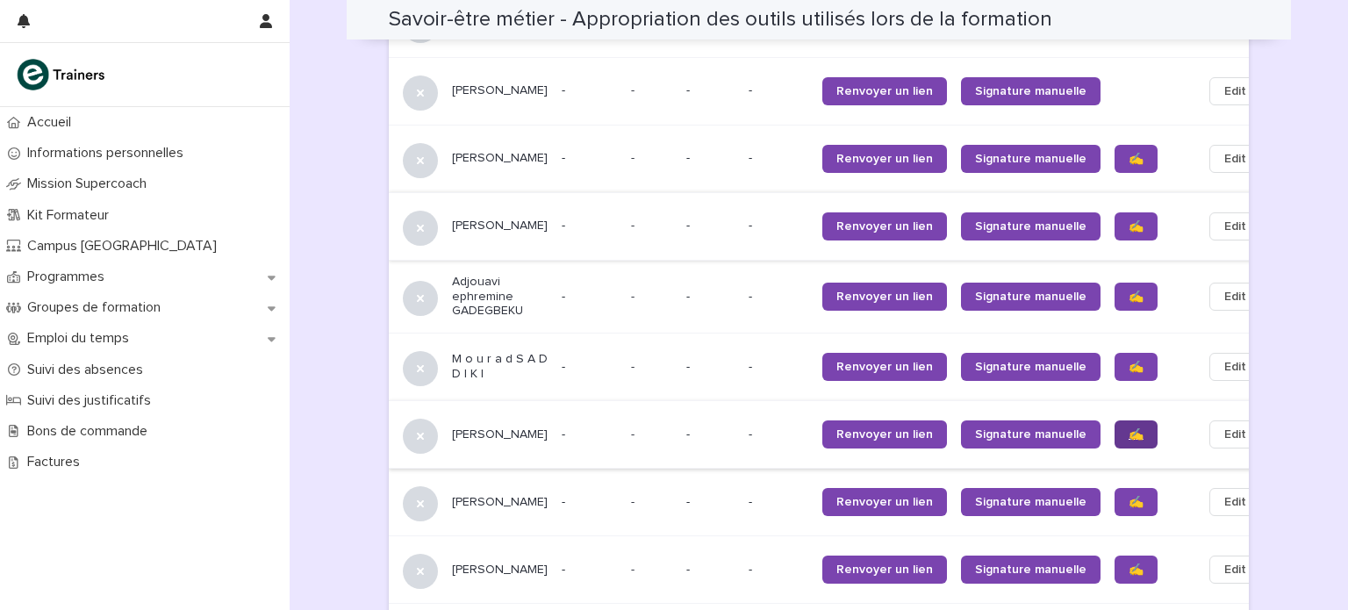
click at [1128, 428] on span "✍️" at bounding box center [1135, 434] width 15 height 12
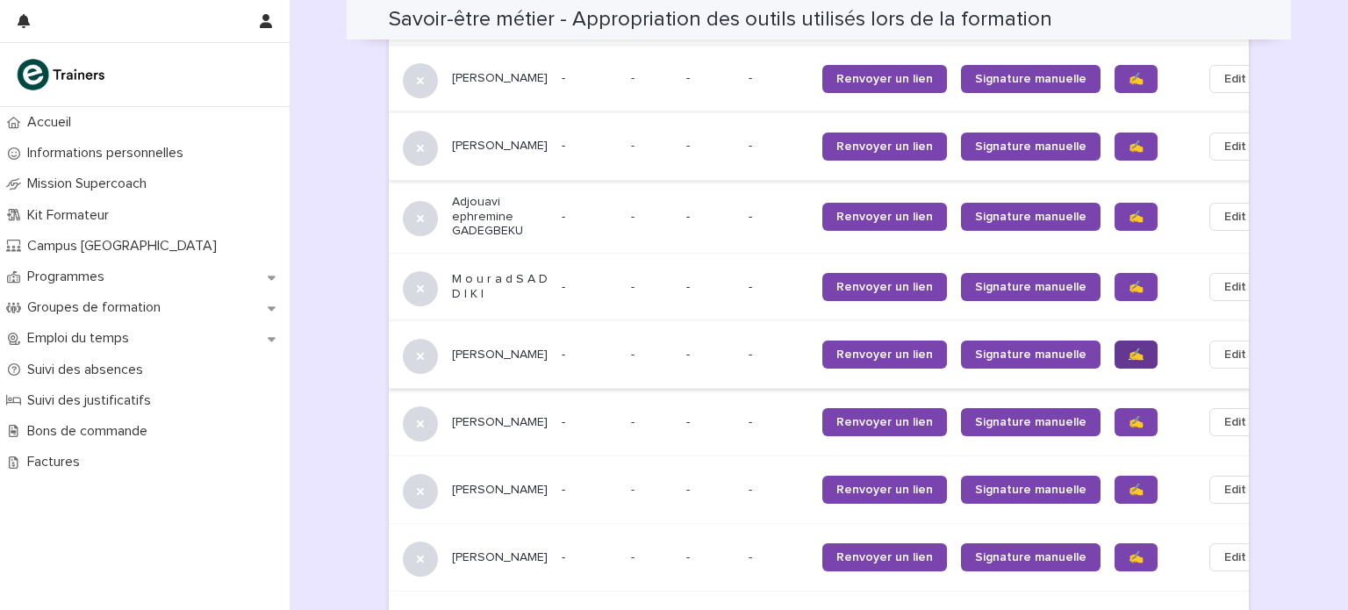
scroll to position [1744, 0]
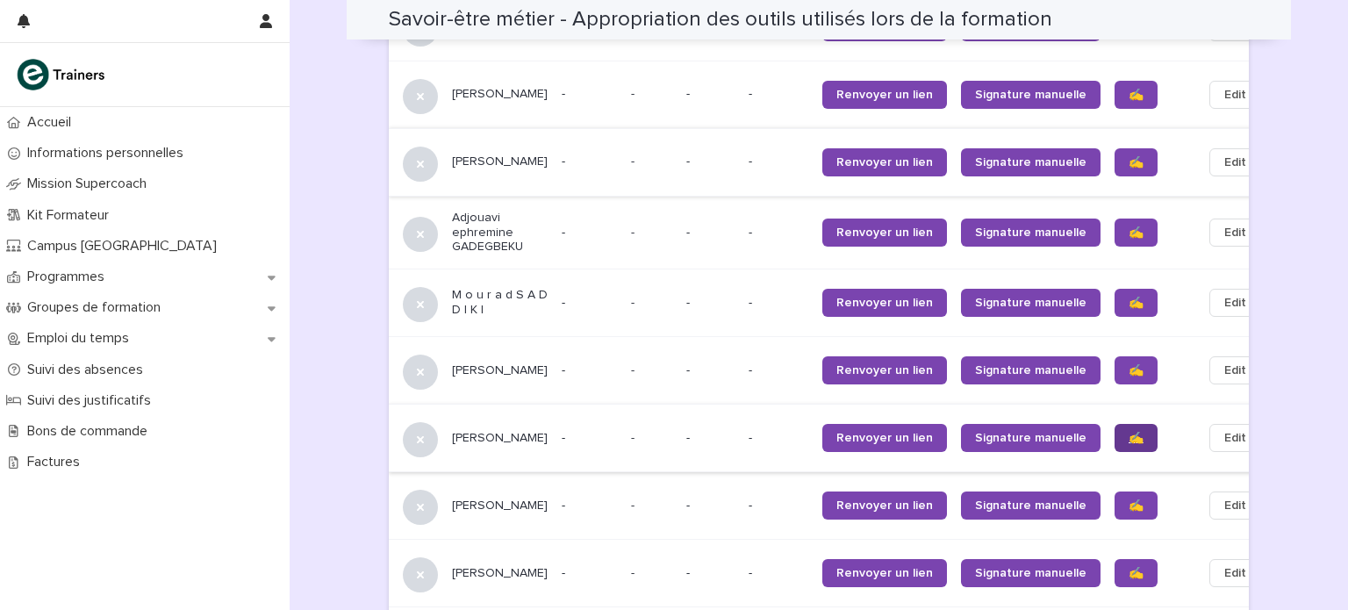
click at [1128, 432] on span "✍️" at bounding box center [1135, 438] width 15 height 12
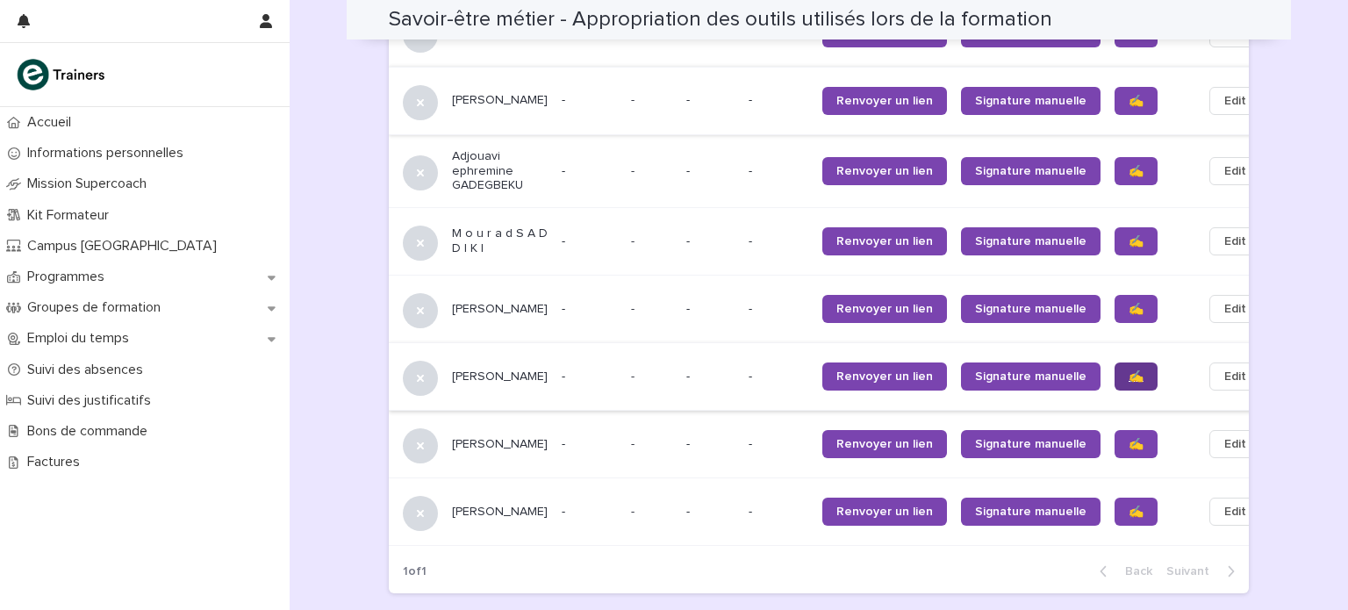
scroll to position [1807, 0]
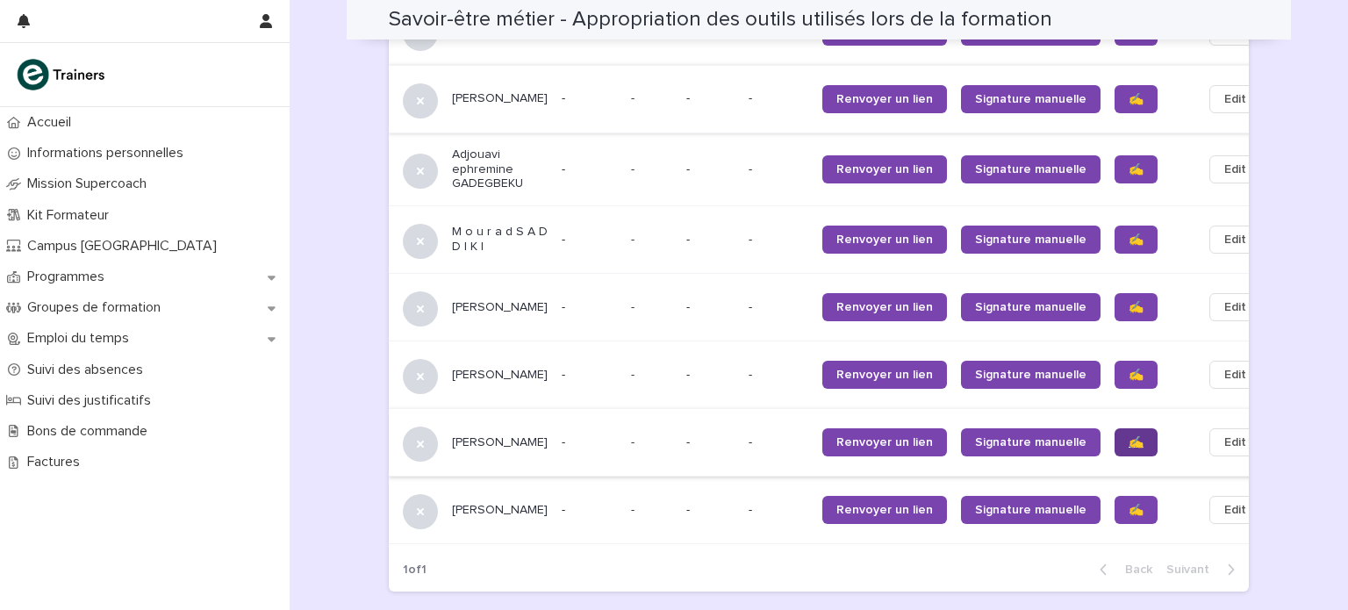
click at [1128, 436] on span "✍️" at bounding box center [1135, 442] width 15 height 12
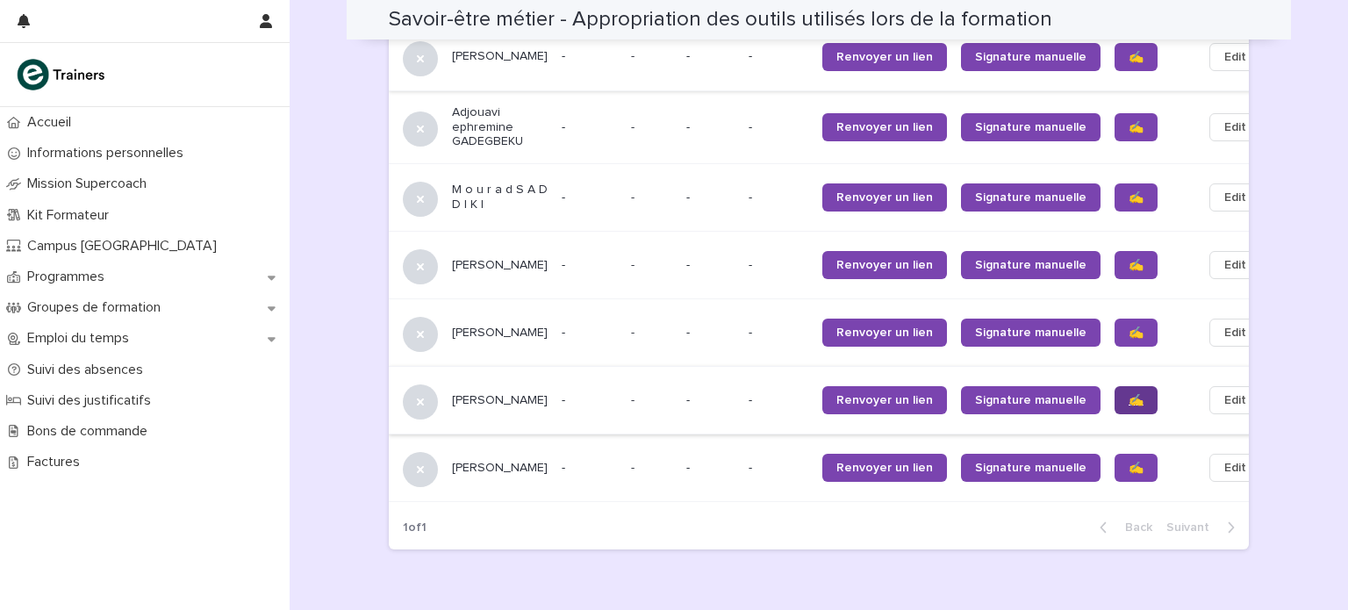
scroll to position [1849, 0]
click at [1114, 454] on link "✍️" at bounding box center [1135, 468] width 43 height 28
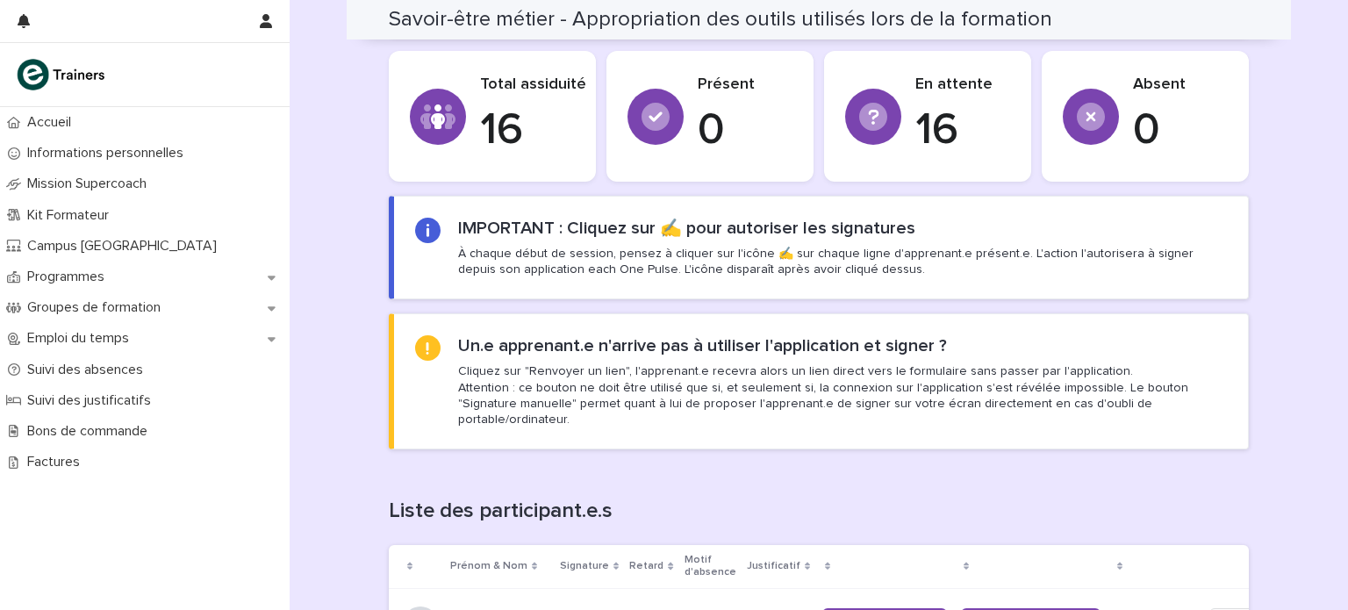
scroll to position [0, 0]
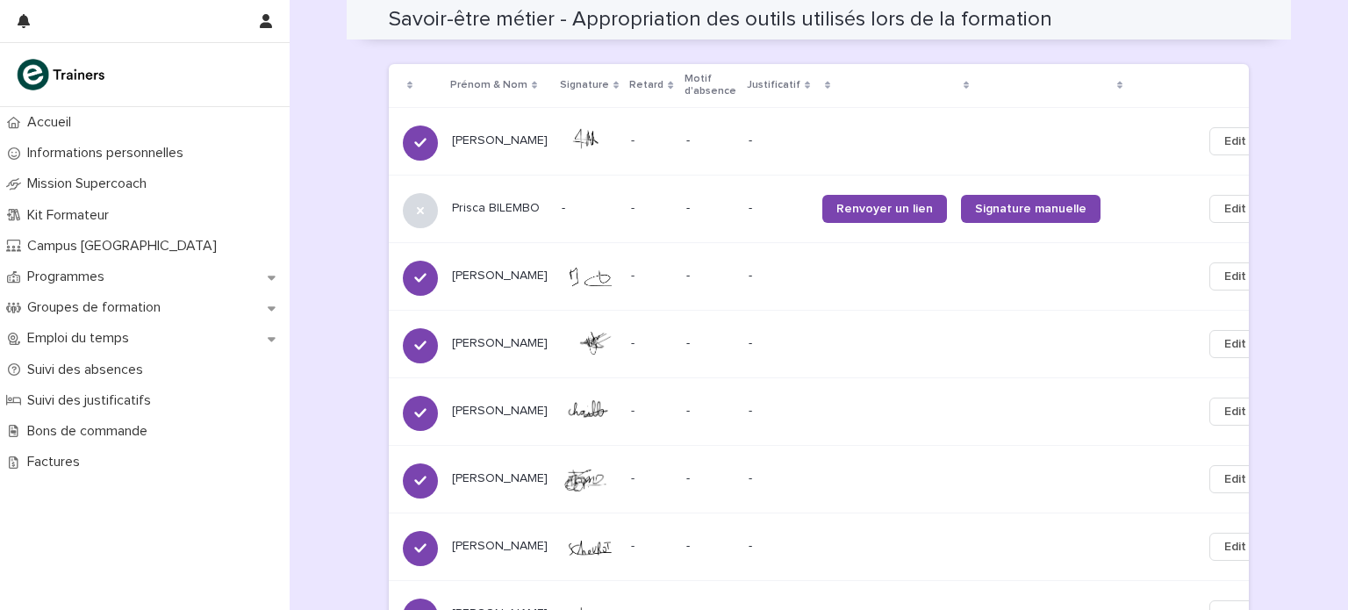
scroll to position [1148, 0]
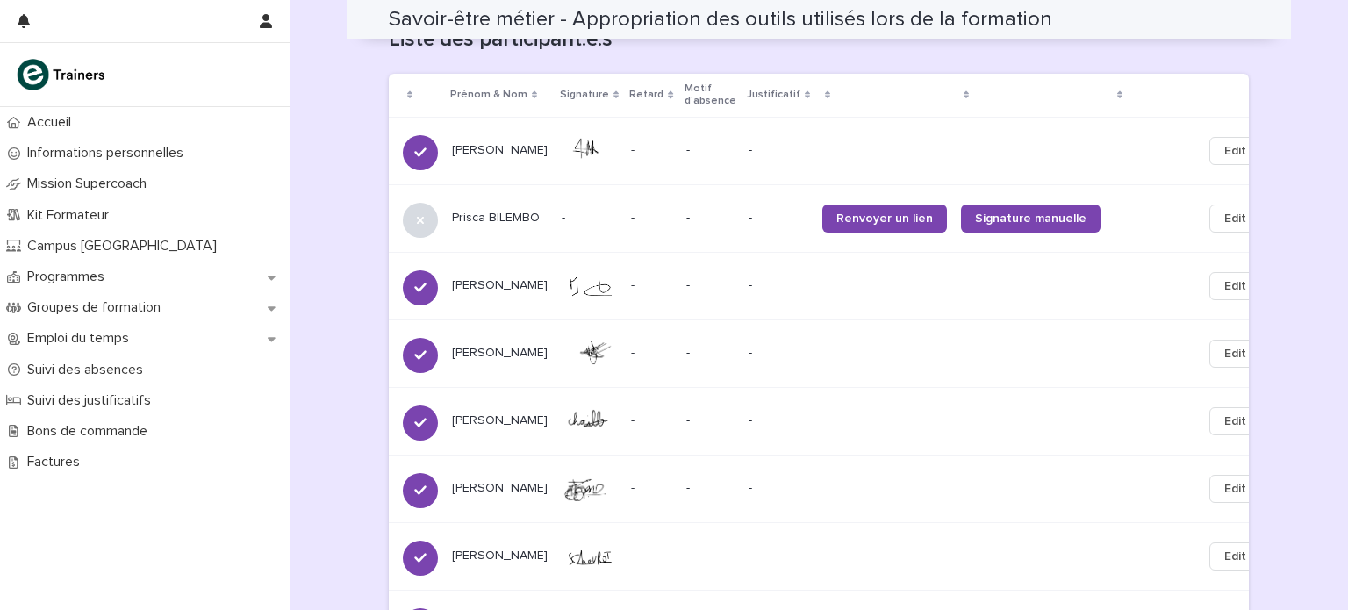
click at [869, 212] on span "Renvoyer un lien" at bounding box center [884, 218] width 97 height 12
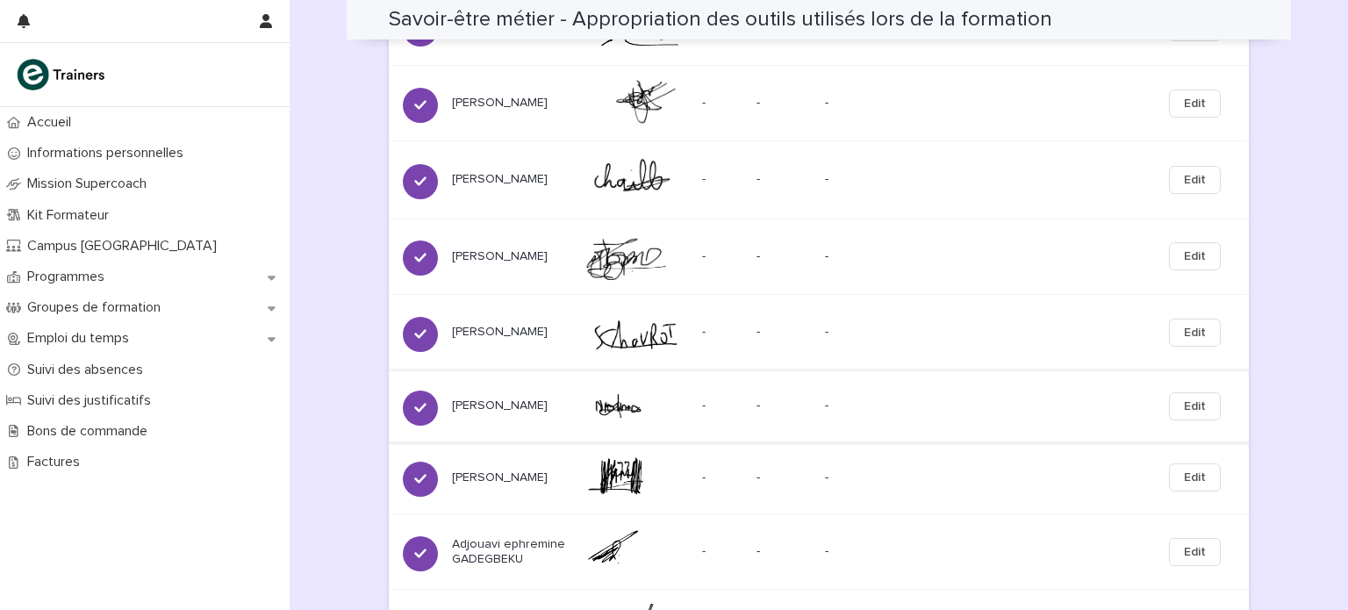
scroll to position [0, 0]
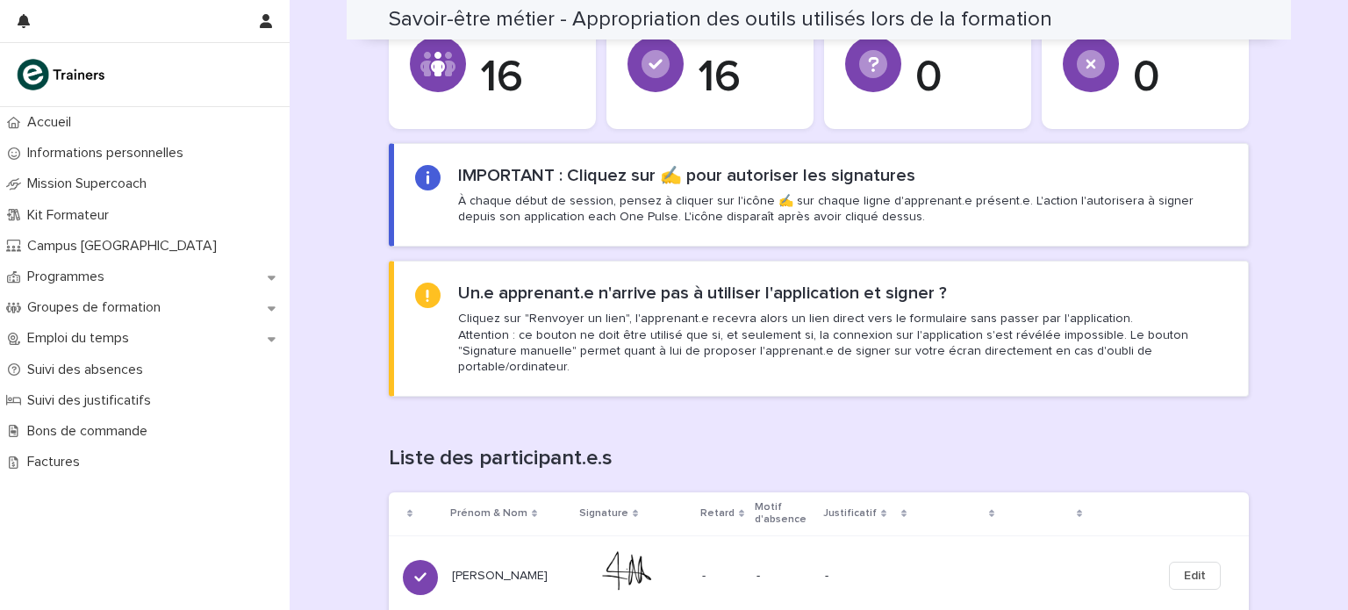
scroll to position [713, 0]
